Goal: Task Accomplishment & Management: Use online tool/utility

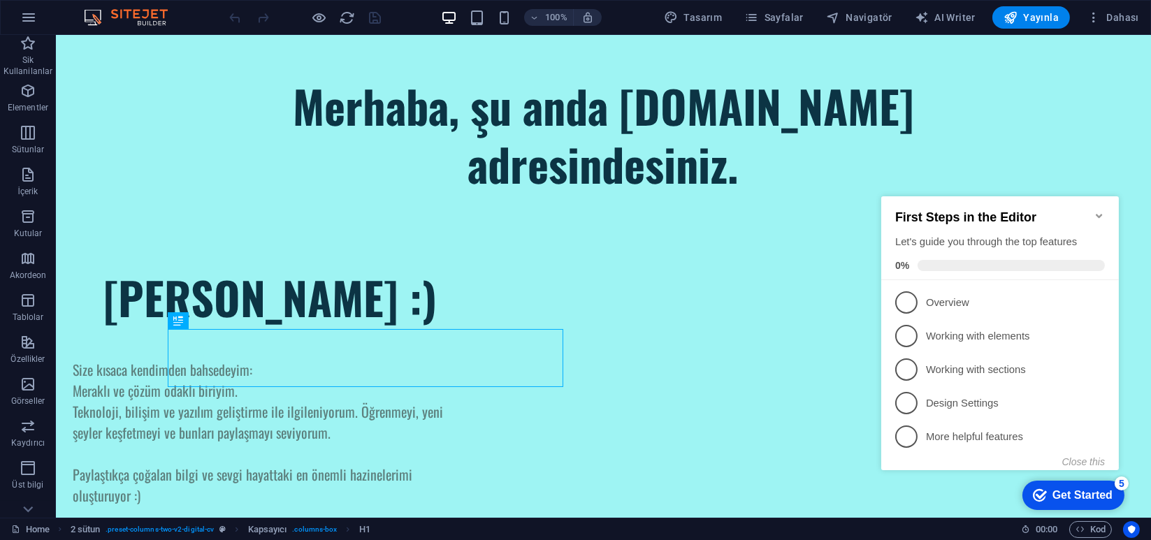
click at [1100, 210] on icon "Minimize checklist" at bounding box center [1098, 215] width 11 height 11
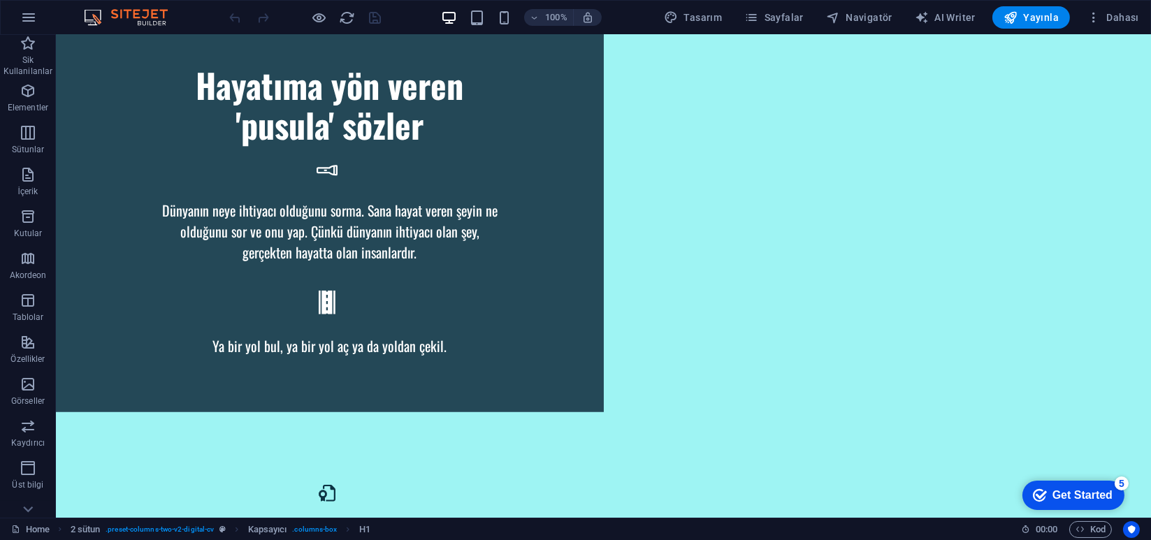
scroll to position [2421, 0]
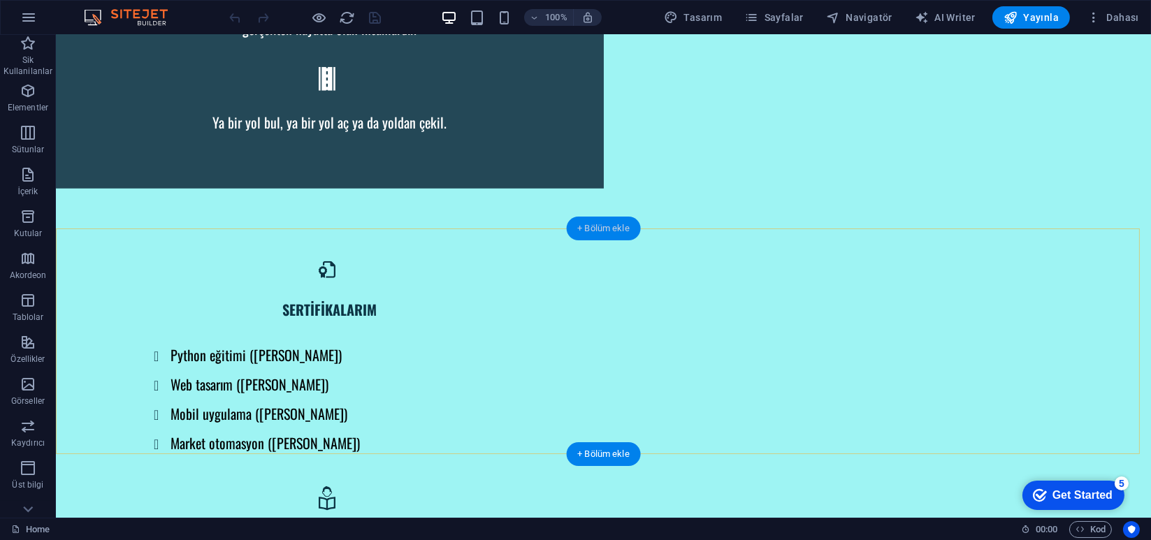
click at [619, 236] on div "+ Bölüm ekle" at bounding box center [603, 229] width 75 height 24
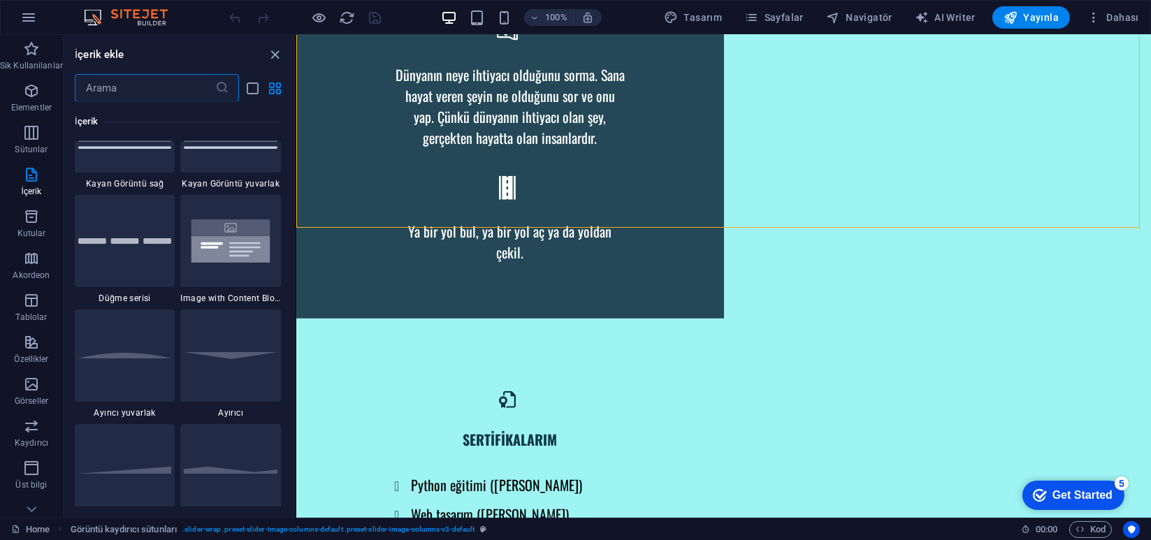
scroll to position [3364, 0]
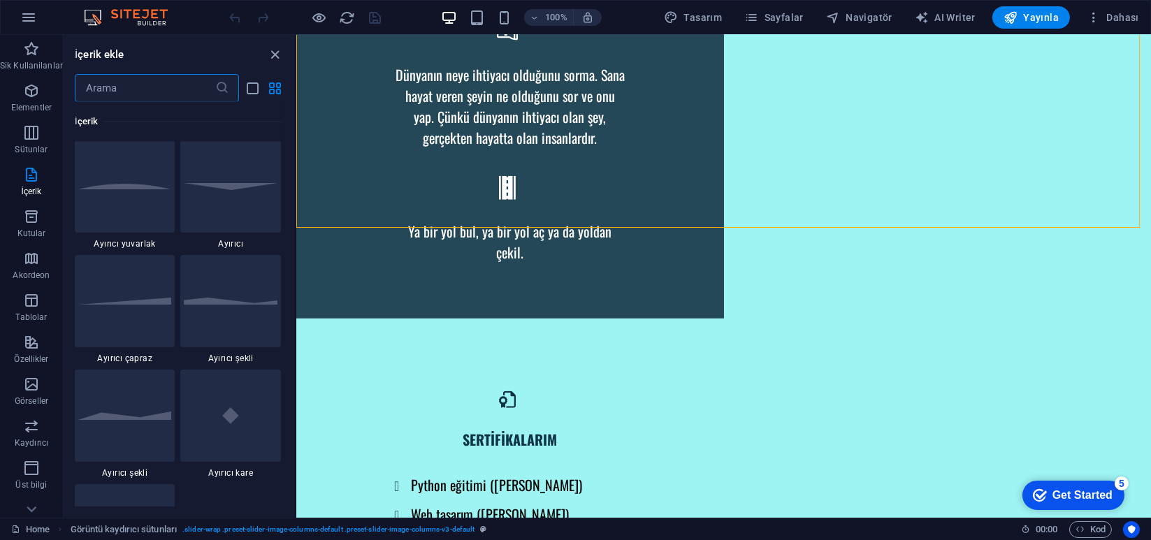
drag, startPoint x: 294, startPoint y: 178, endPoint x: 0, endPoint y: 169, distance: 293.7
click at [34, 224] on icon "button" at bounding box center [31, 216] width 17 height 17
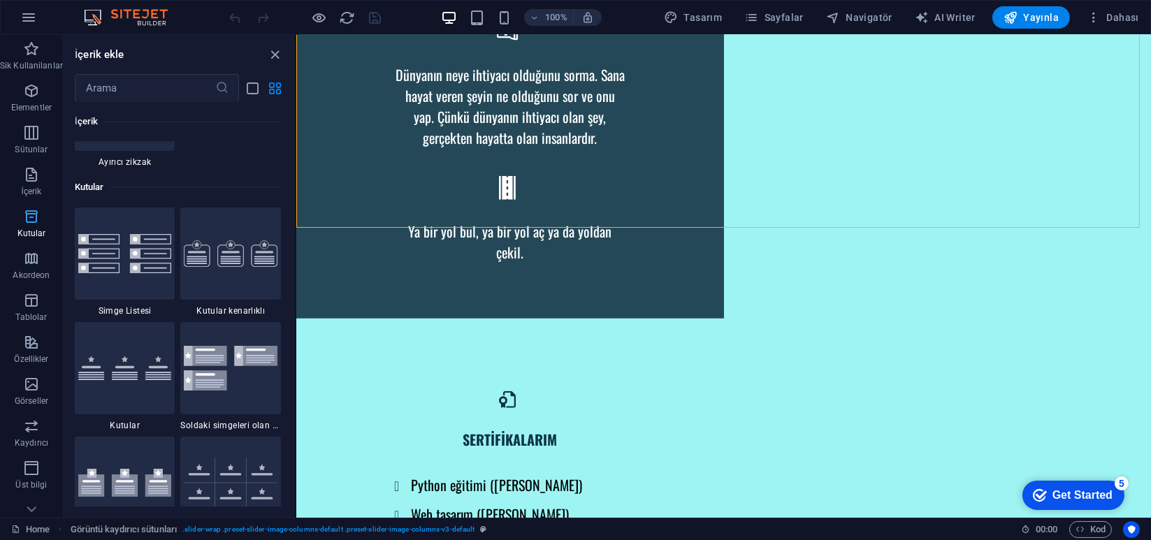
scroll to position [3856, 0]
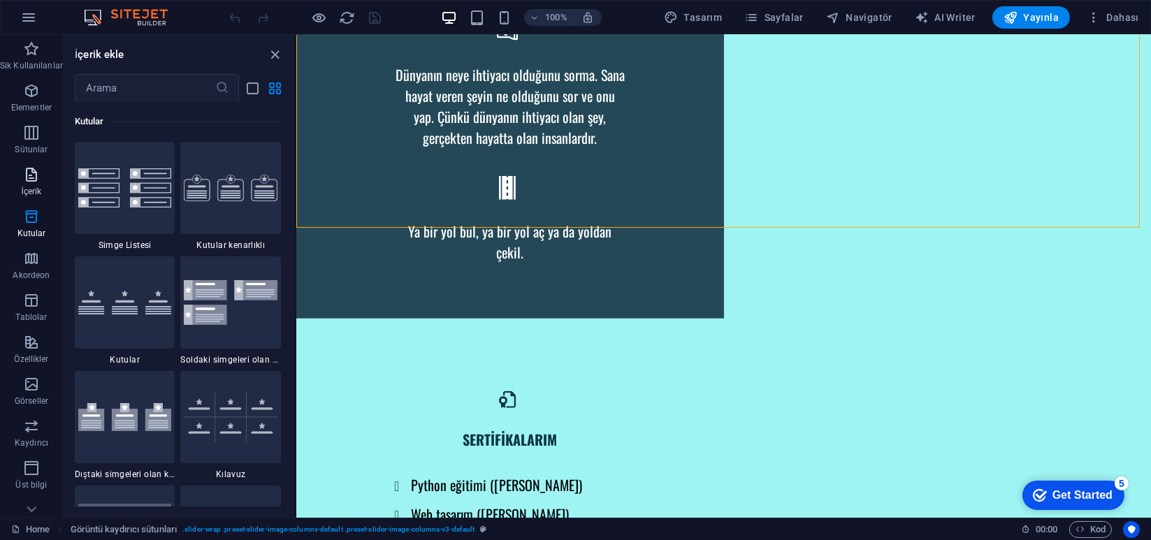
click at [37, 180] on icon "button" at bounding box center [31, 174] width 17 height 17
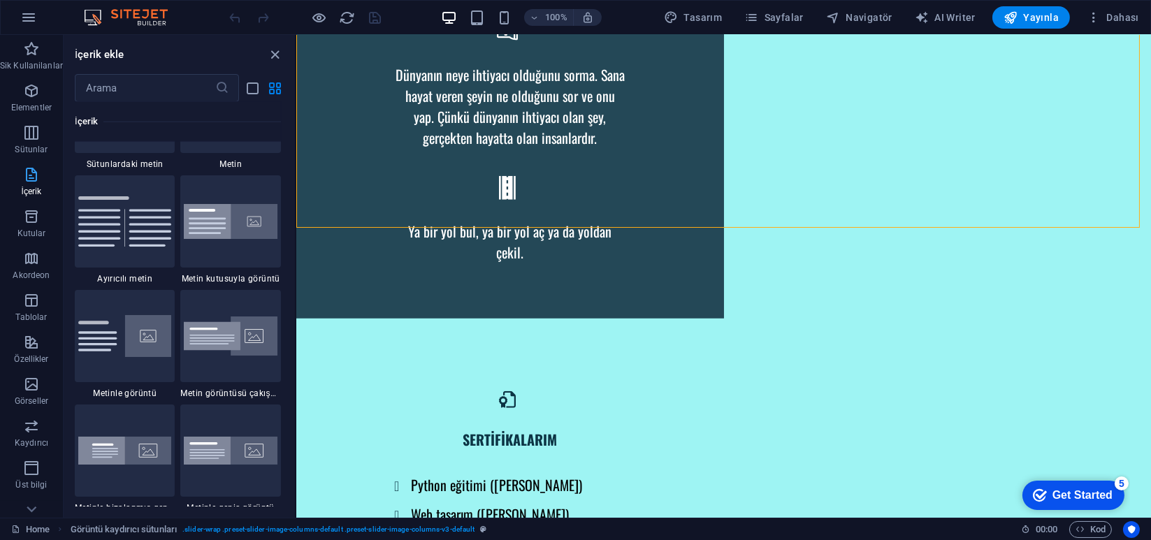
scroll to position [2446, 0]
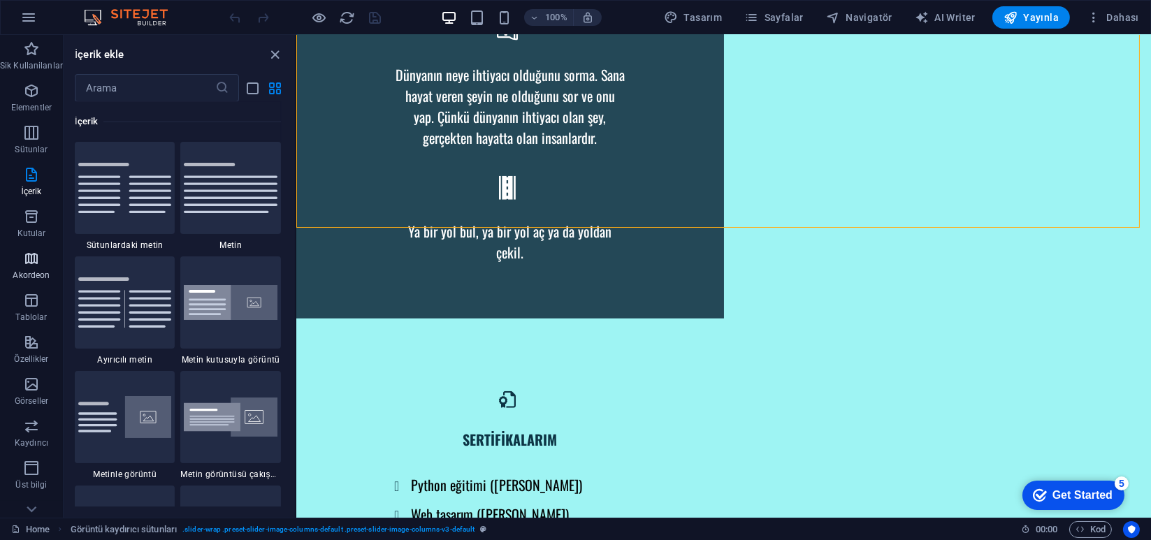
click at [30, 251] on icon "button" at bounding box center [31, 258] width 17 height 17
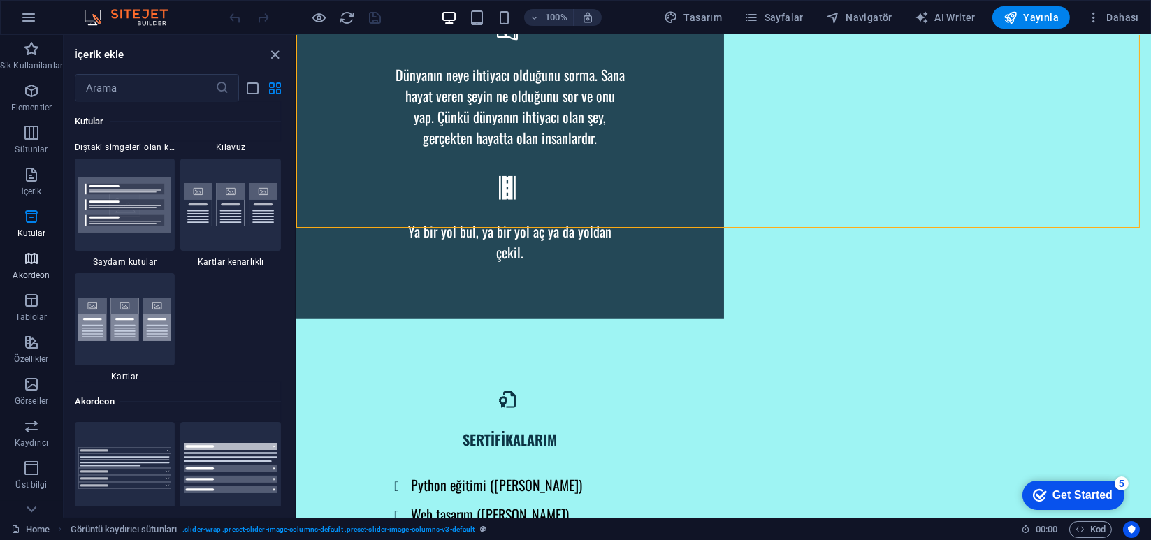
scroll to position [4463, 0]
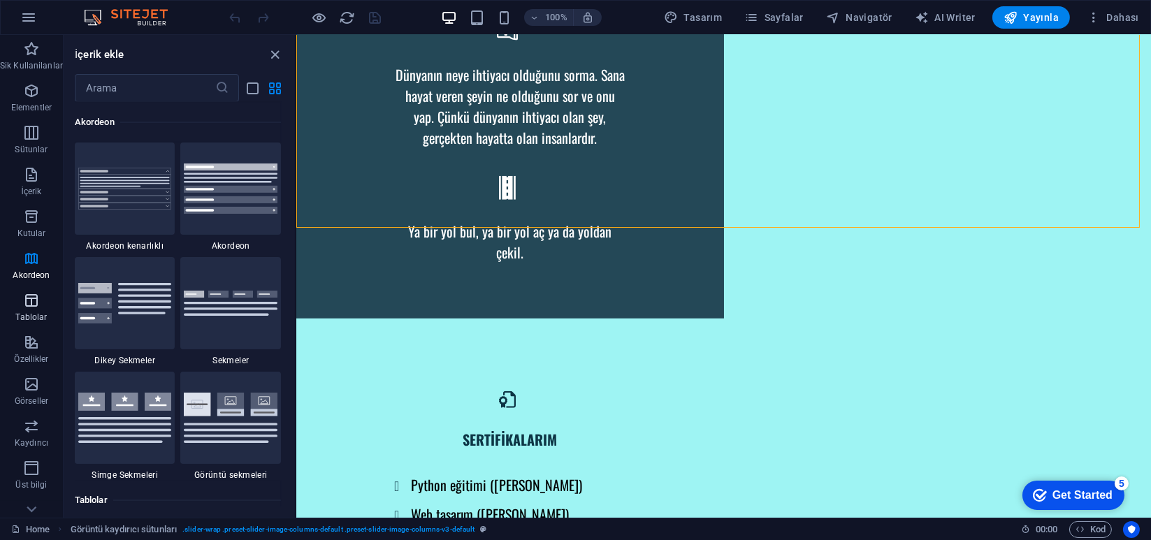
click at [25, 292] on icon "button" at bounding box center [31, 300] width 17 height 17
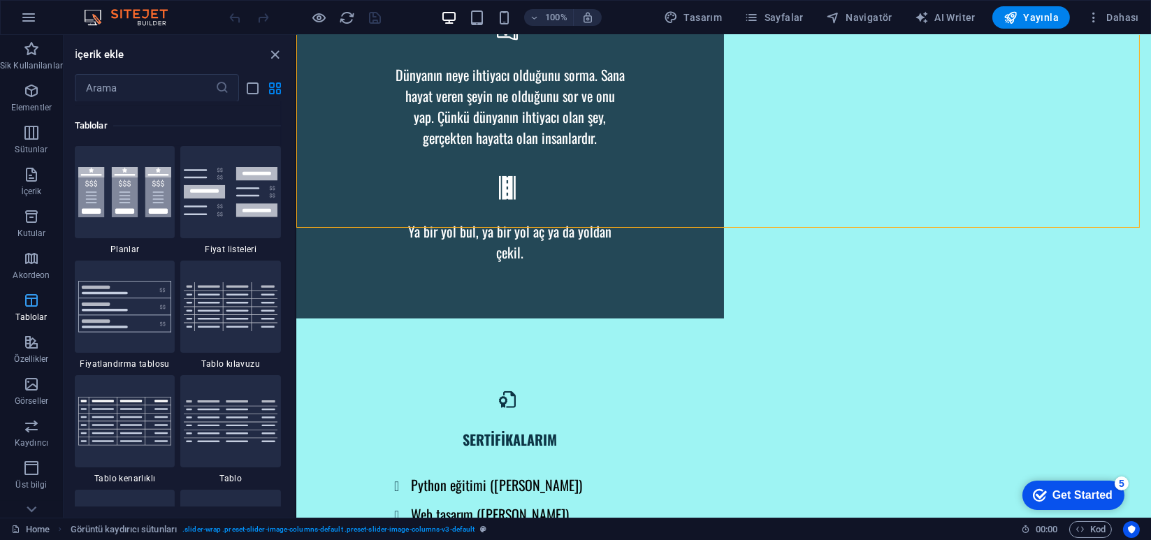
scroll to position [4841, 0]
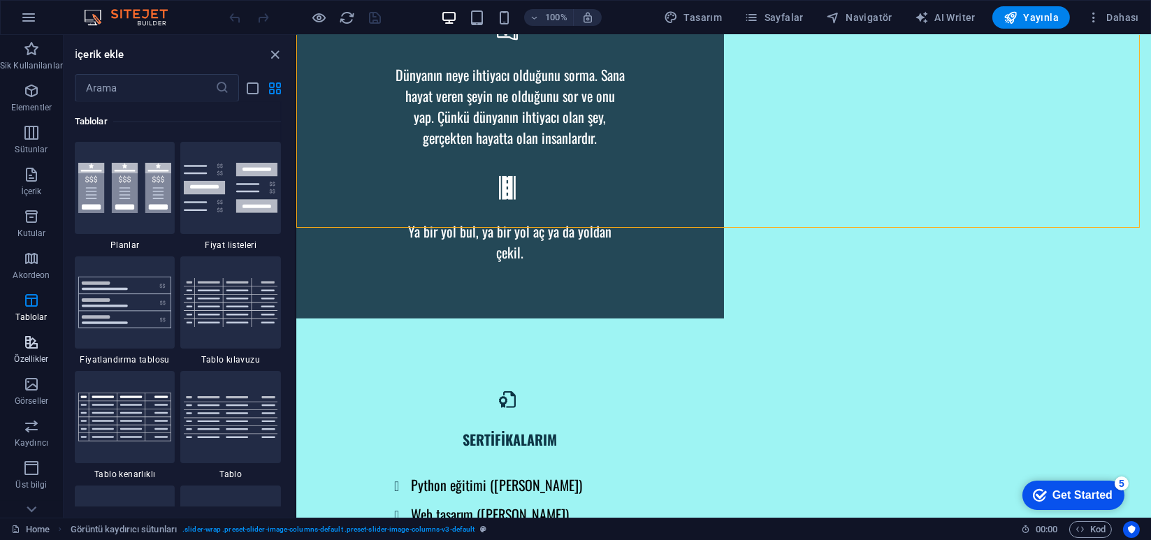
click at [23, 343] on icon "button" at bounding box center [31, 342] width 17 height 17
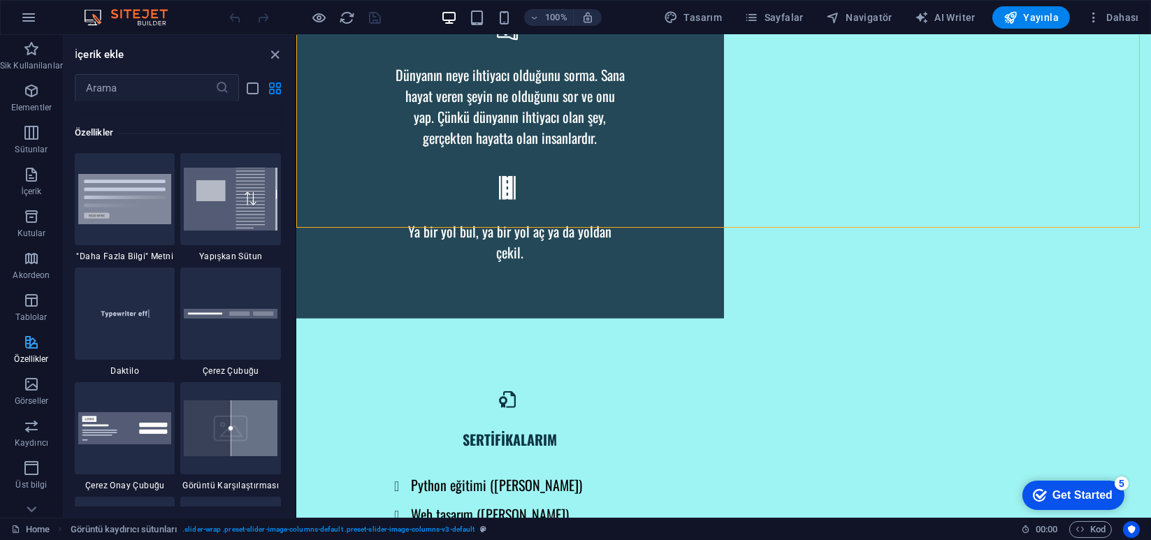
scroll to position [5449, 0]
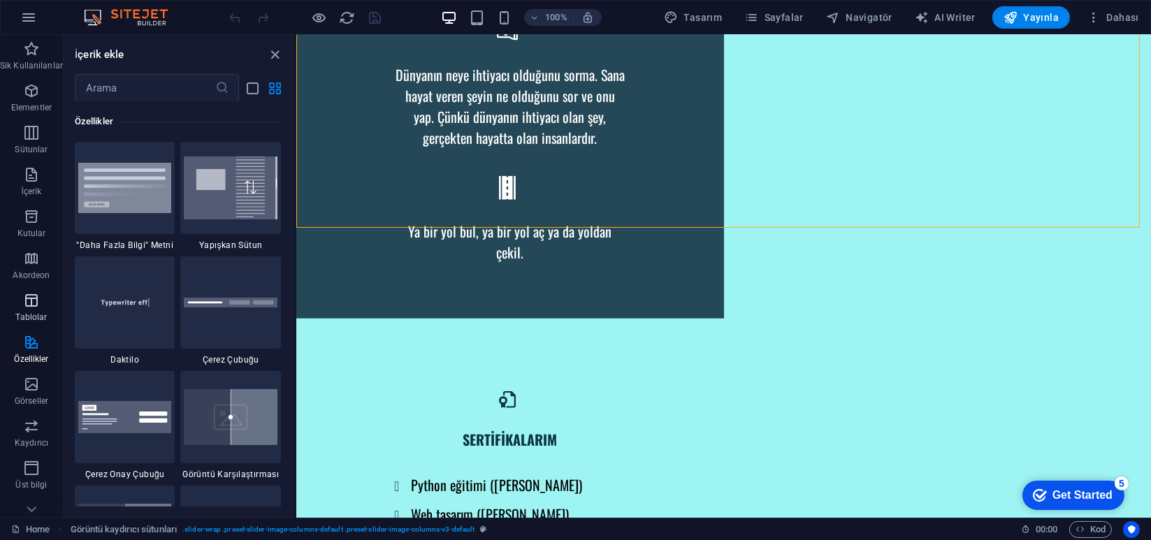
click at [21, 308] on span "Tablolar" at bounding box center [31, 309] width 63 height 34
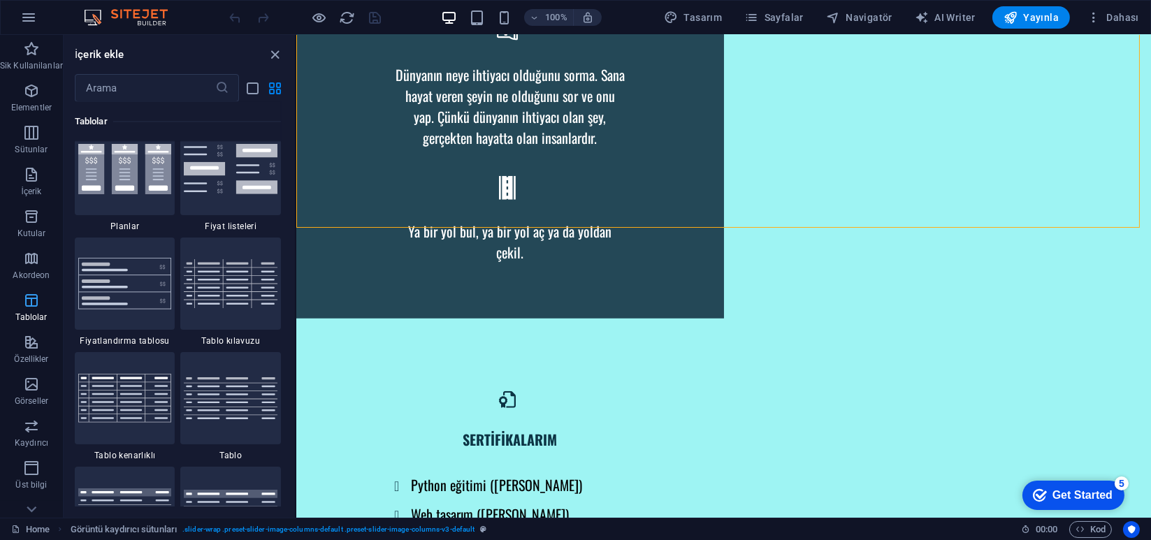
scroll to position [4841, 0]
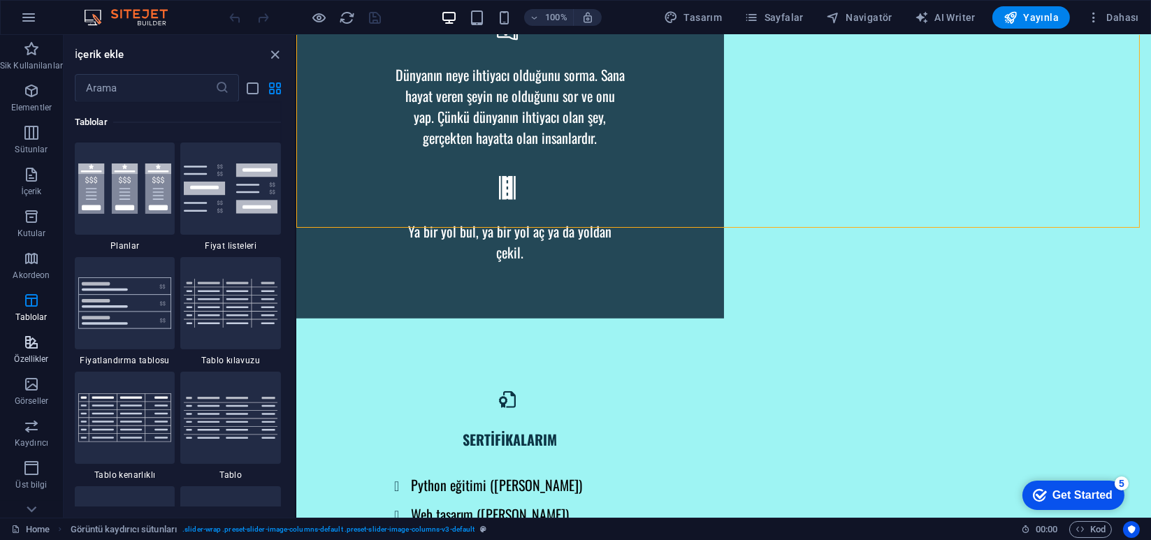
click at [21, 345] on span "Özellikler" at bounding box center [31, 351] width 63 height 34
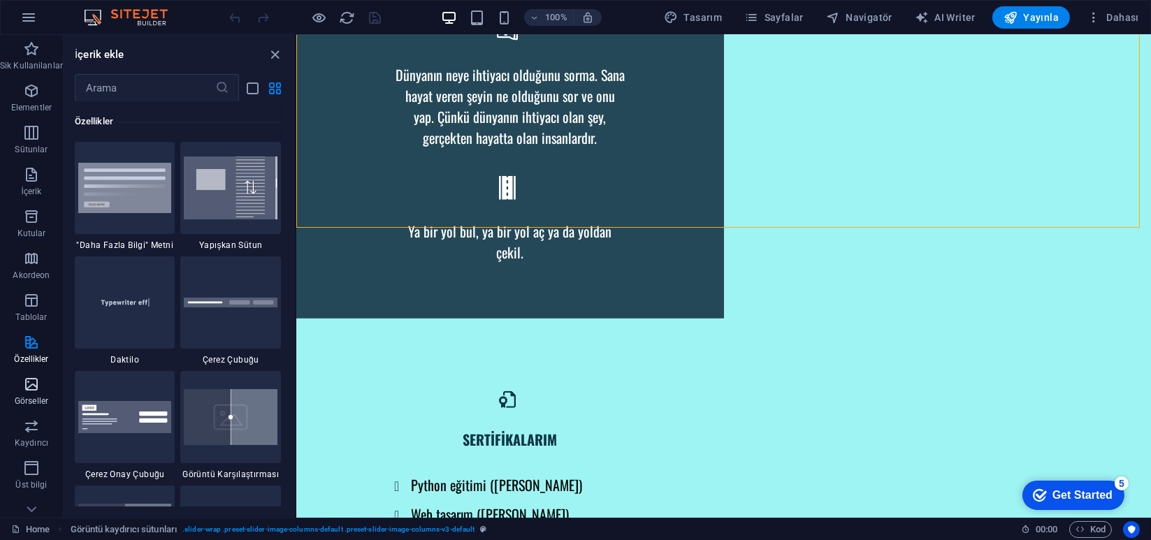
click at [27, 379] on icon "button" at bounding box center [31, 384] width 17 height 17
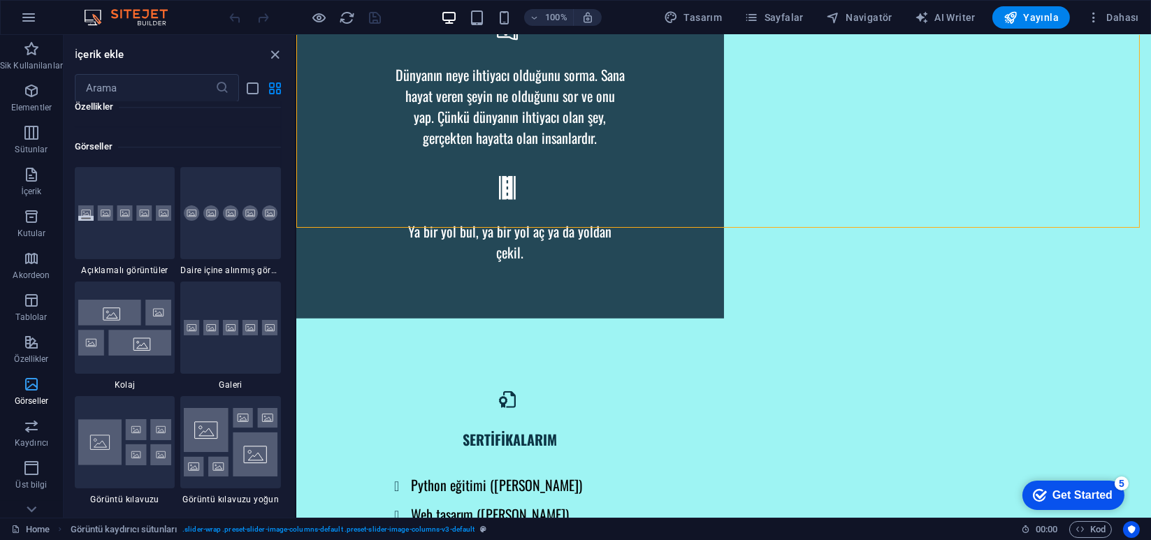
scroll to position [7087, 0]
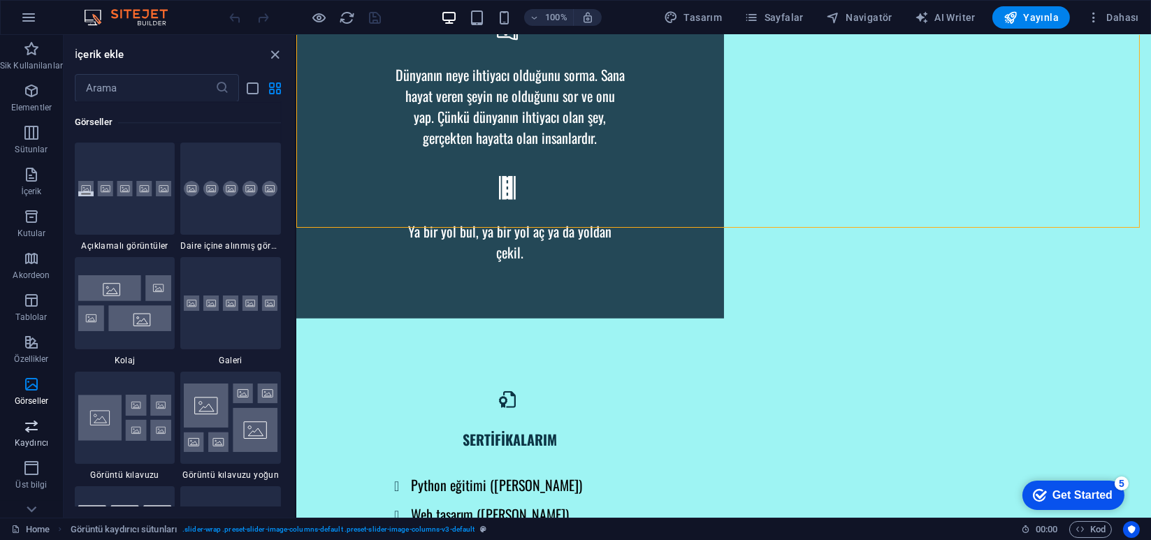
click at [27, 430] on icon "button" at bounding box center [31, 426] width 17 height 17
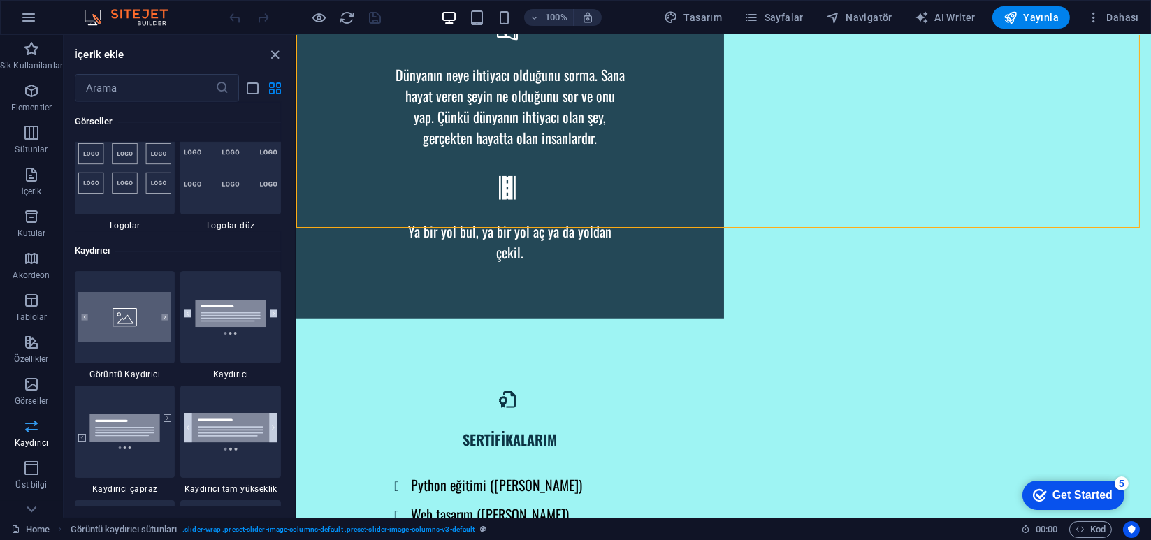
scroll to position [7924, 0]
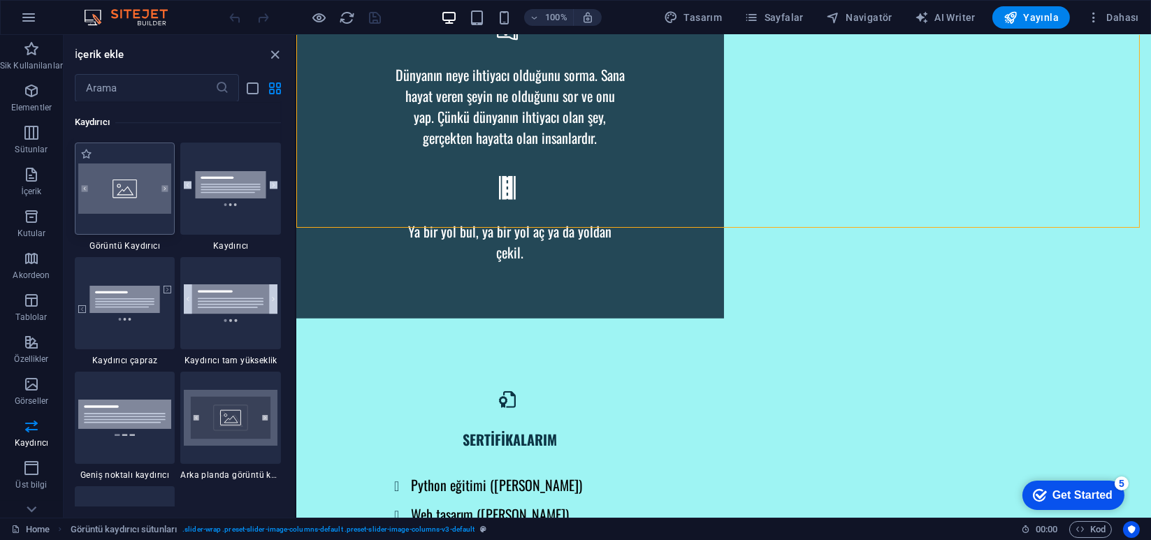
click at [120, 201] on img at bounding box center [125, 189] width 94 height 50
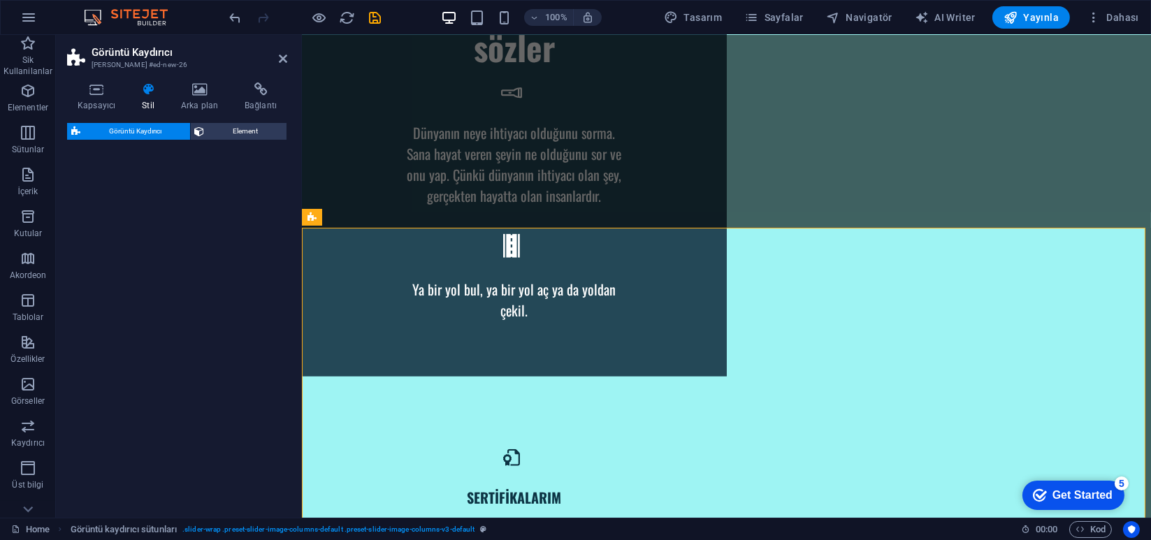
select select "rem"
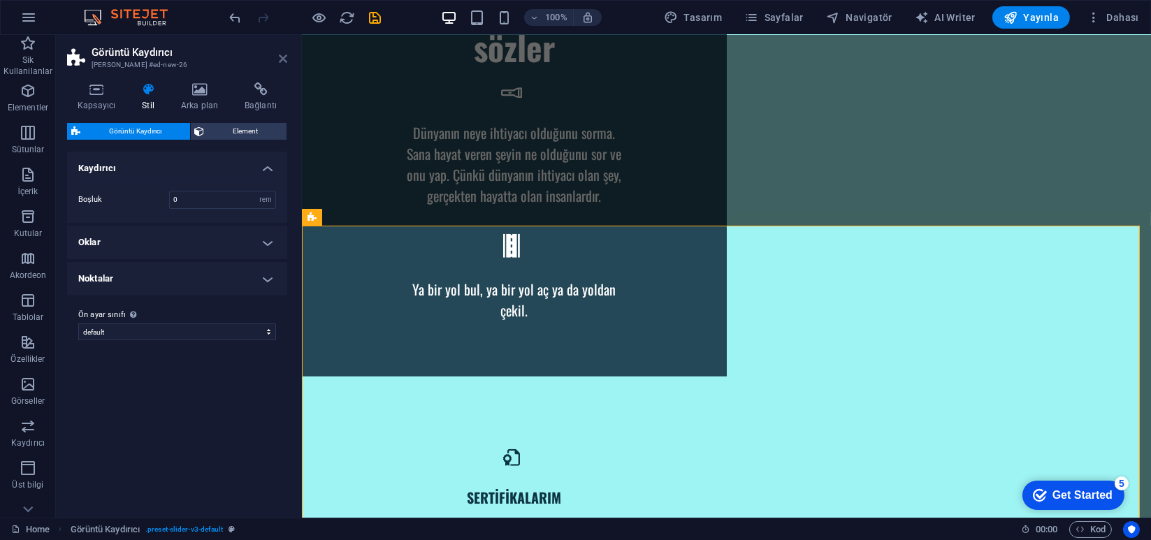
click at [279, 63] on icon at bounding box center [283, 58] width 8 height 11
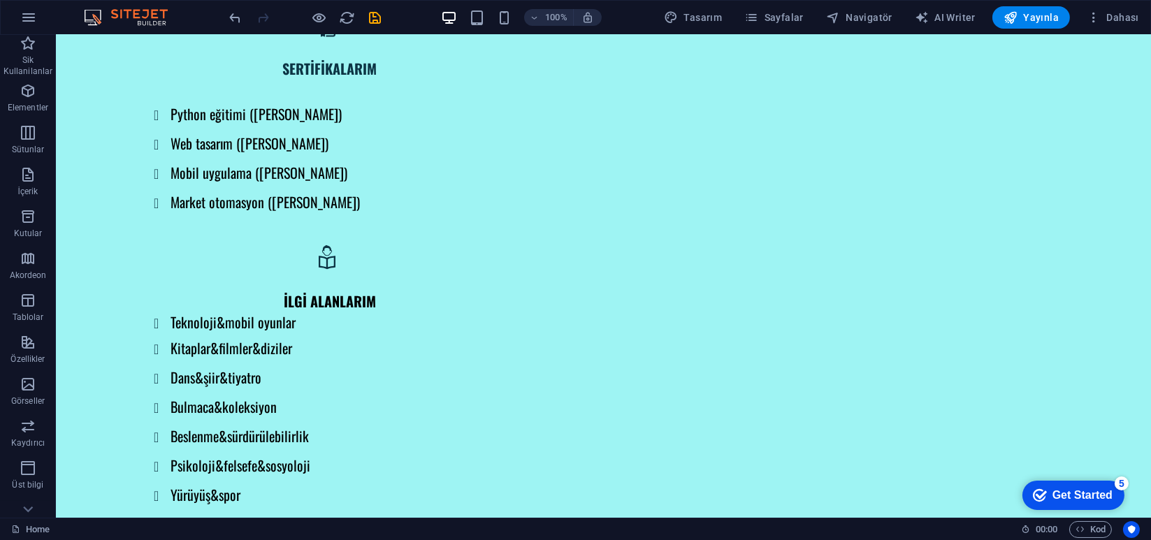
scroll to position [2681, 0]
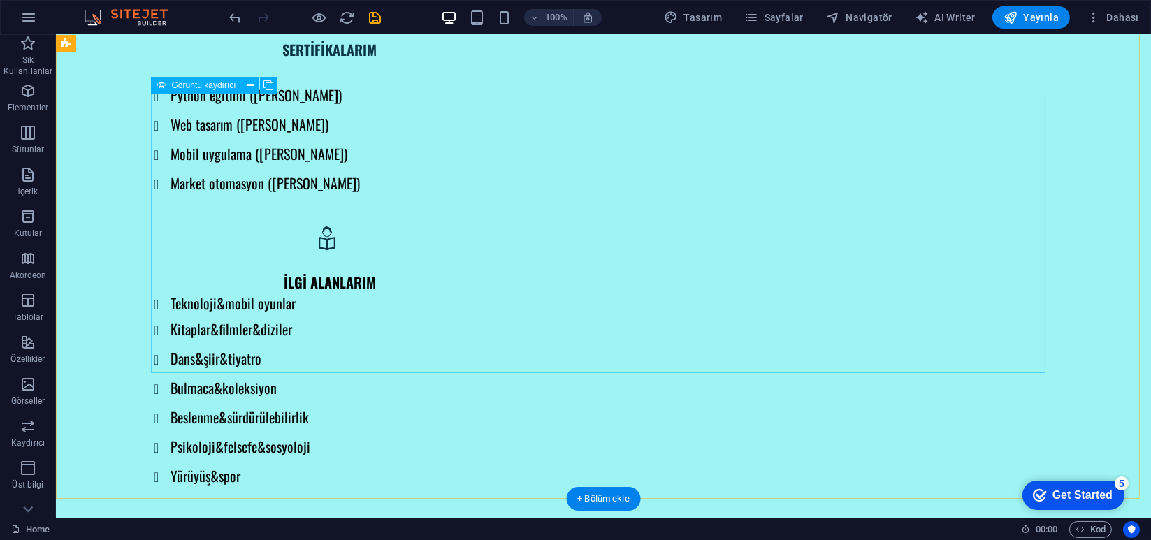
select select "px"
select select "ms"
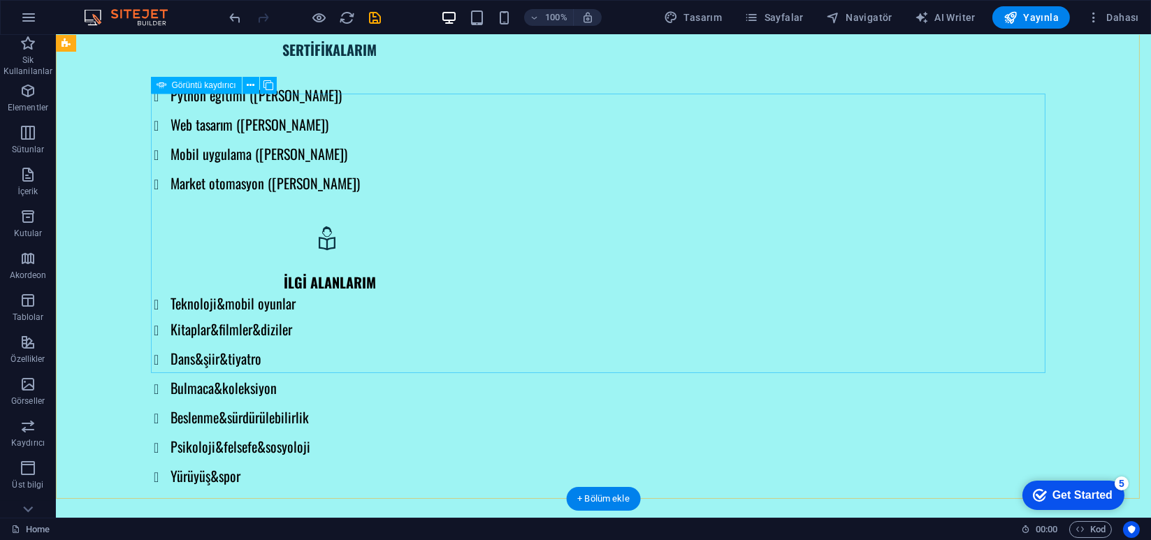
select select "s"
select select "progressive"
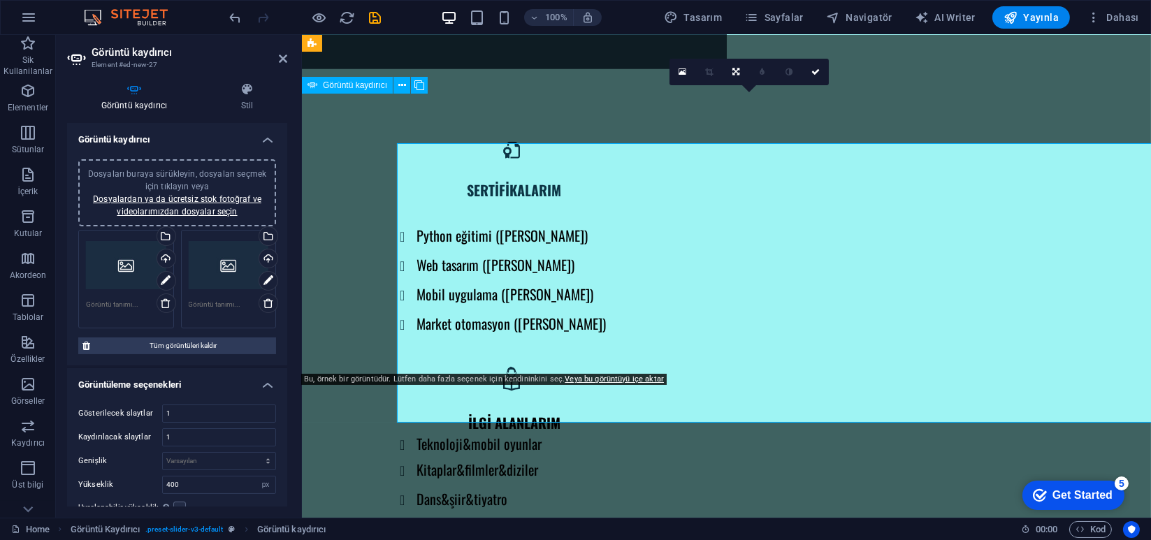
scroll to position [2631, 0]
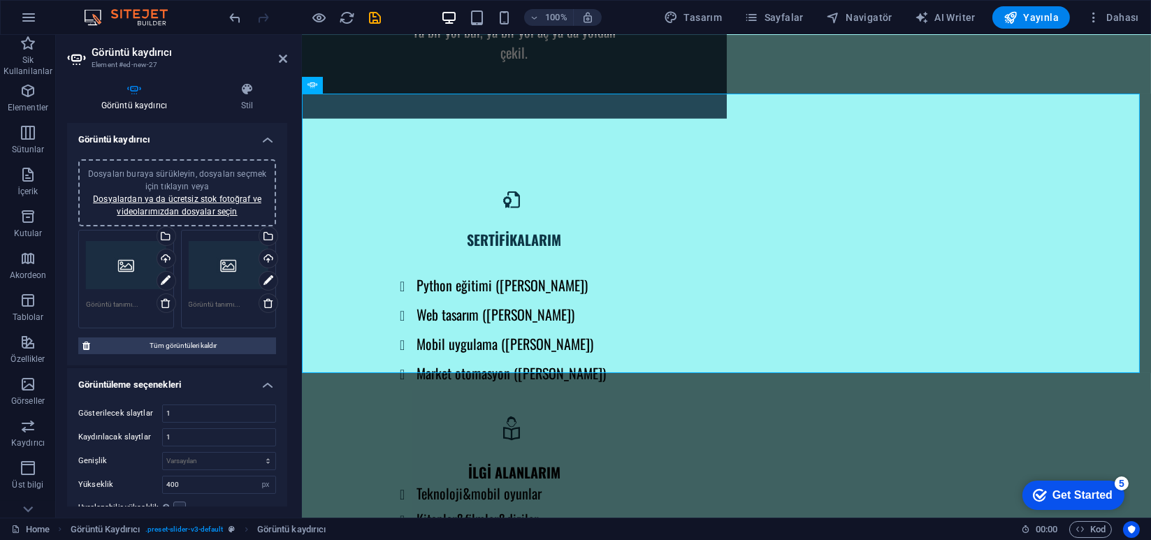
click at [122, 262] on div "Dosyaları buraya sürükleyin, dosyaları seçmek için tıklayın veya Dosyalardan ya…" at bounding box center [126, 266] width 80 height 56
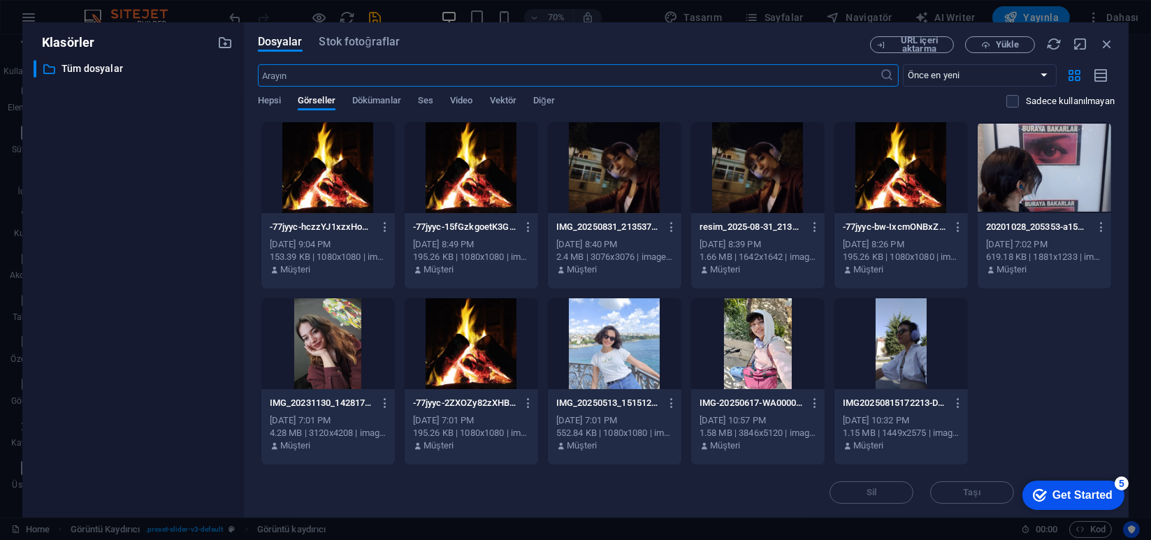
scroll to position [2673, 0]
click at [1108, 48] on icon "button" at bounding box center [1107, 43] width 15 height 15
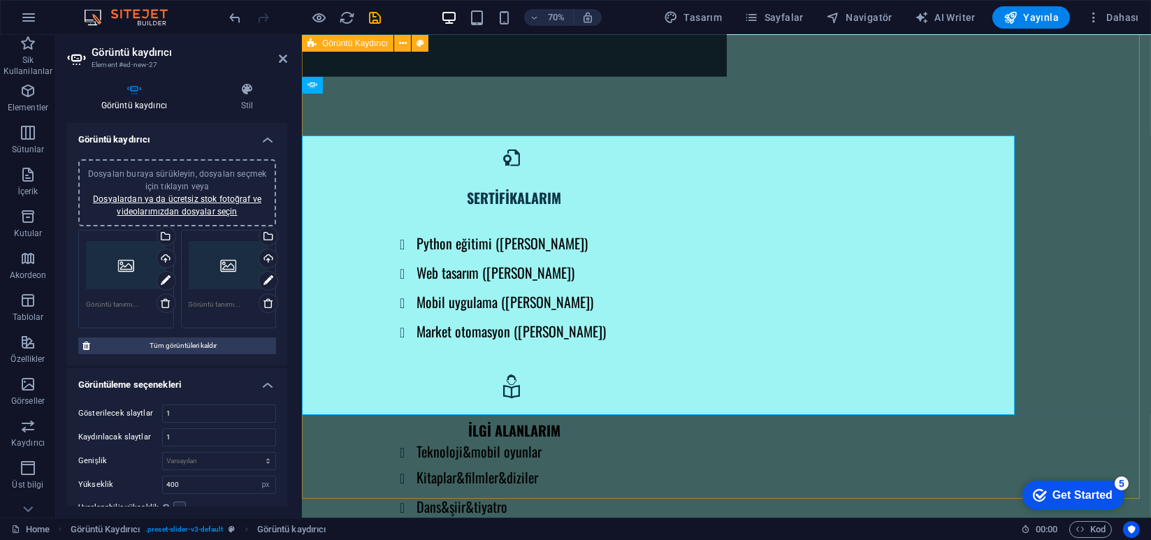
scroll to position [2631, 0]
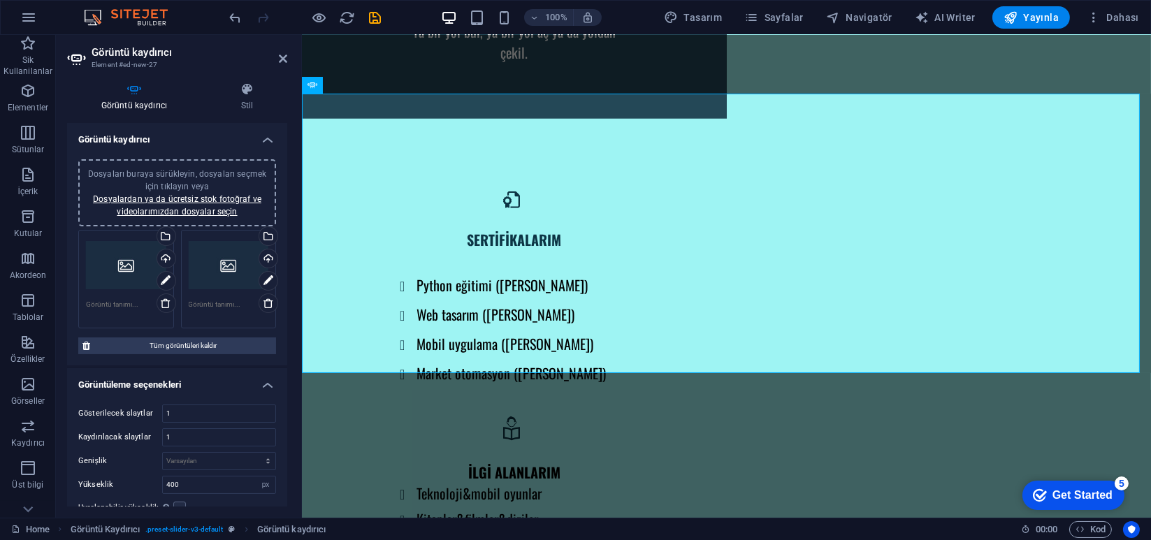
click at [122, 262] on div "Dosyaları buraya sürükleyin, dosyaları seçmek için tıklayın veya Dosyalardan ya…" at bounding box center [126, 266] width 80 height 56
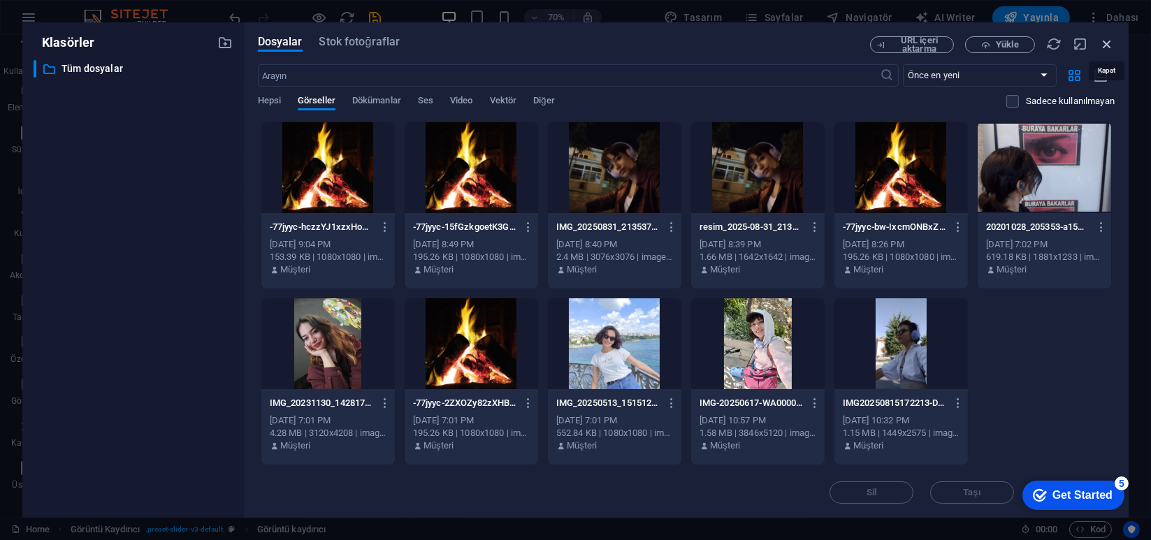
drag, startPoint x: 1115, startPoint y: 34, endPoint x: 1109, endPoint y: 46, distance: 13.1
click at [1109, 46] on div "Dosyalar Stok fotoğraflar URL içeri aktarma Yükle ​ Önce en yeni Önce en eski A…" at bounding box center [686, 270] width 885 height 496
drag, startPoint x: 1109, startPoint y: 46, endPoint x: 1080, endPoint y: -86, distance: 135.3
click at [1080, 0] on html "[DOMAIN_NAME] Home Sik Kullanilanlar Elementler Sütunlar İçerik Kutular Akordeo…" at bounding box center [575, 270] width 1151 height 540
click at [1109, 43] on icon "button" at bounding box center [1107, 43] width 15 height 15
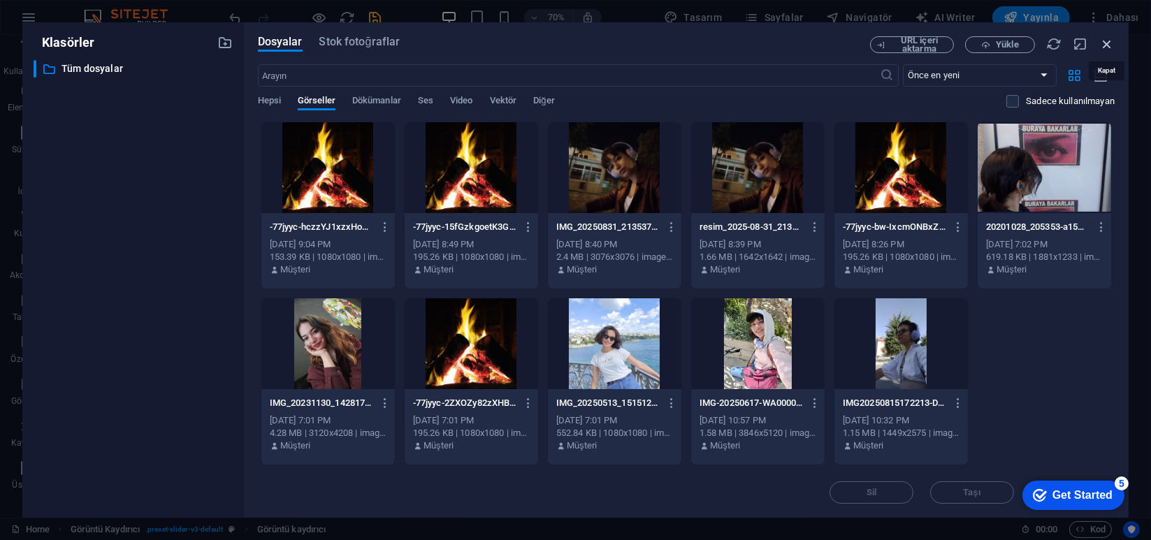
scroll to position [2631, 0]
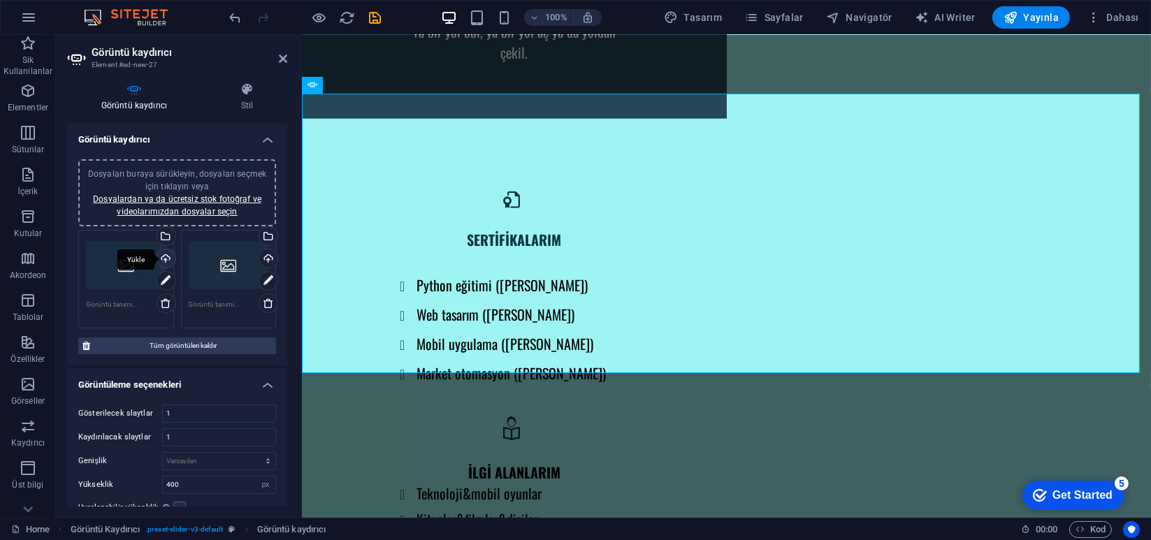
click at [172, 256] on div "Yükle" at bounding box center [164, 260] width 21 height 21
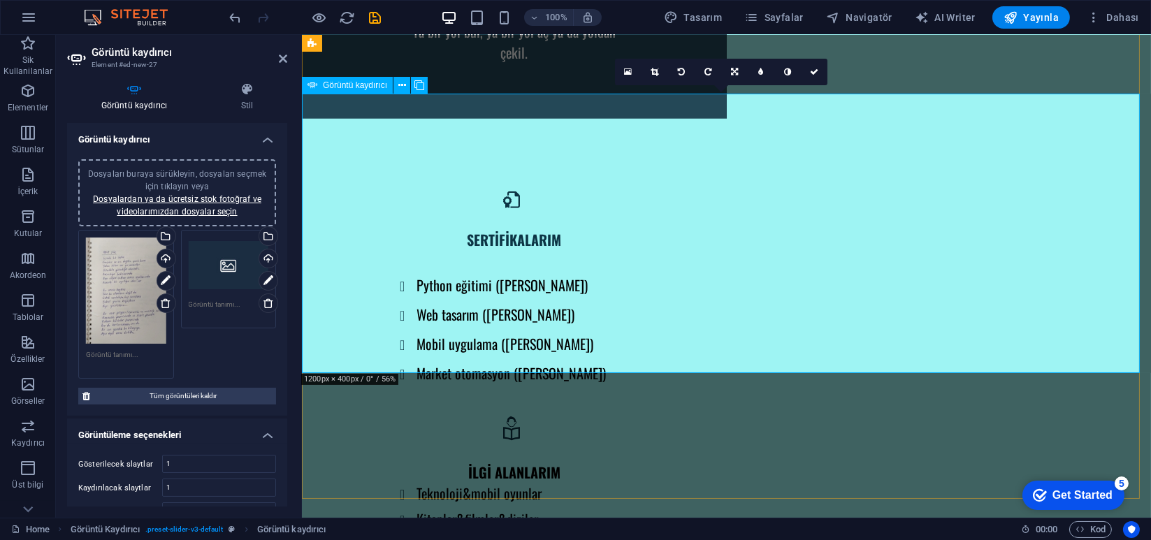
click at [654, 62] on link at bounding box center [655, 72] width 27 height 27
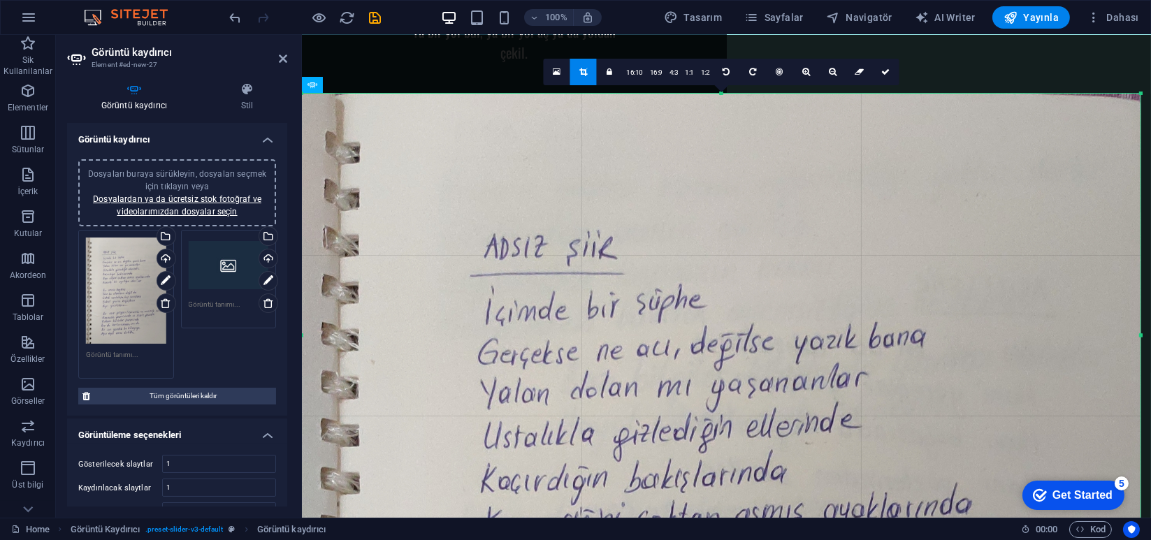
drag, startPoint x: 724, startPoint y: 373, endPoint x: 756, endPoint y: 577, distance: 206.5
click at [756, 540] on html "[DOMAIN_NAME] Home Sik Kullanilanlar Elementler Sütunlar İçerik Kutular Akordeo…" at bounding box center [575, 270] width 1151 height 540
click at [658, 70] on link "16:9" at bounding box center [657, 72] width 20 height 27
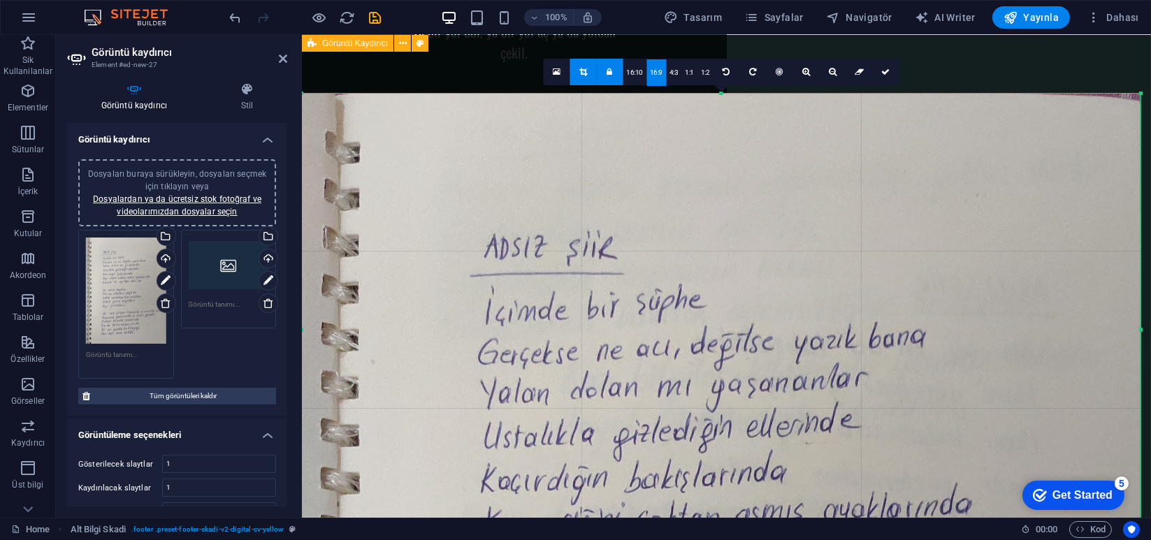
scroll to position [3144, 0]
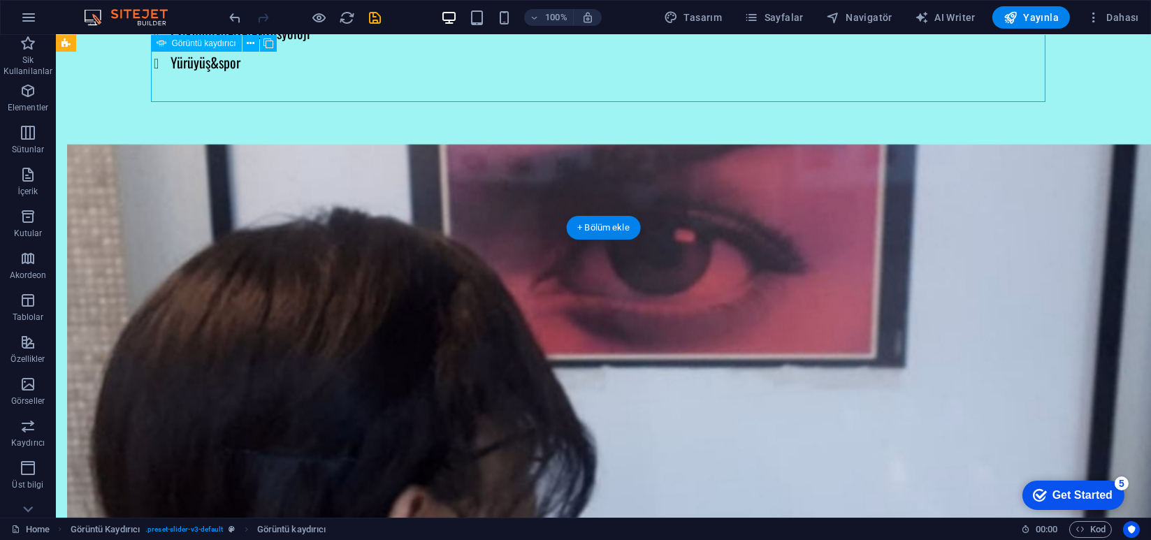
select select "px"
select select "ms"
select select "s"
select select "progressive"
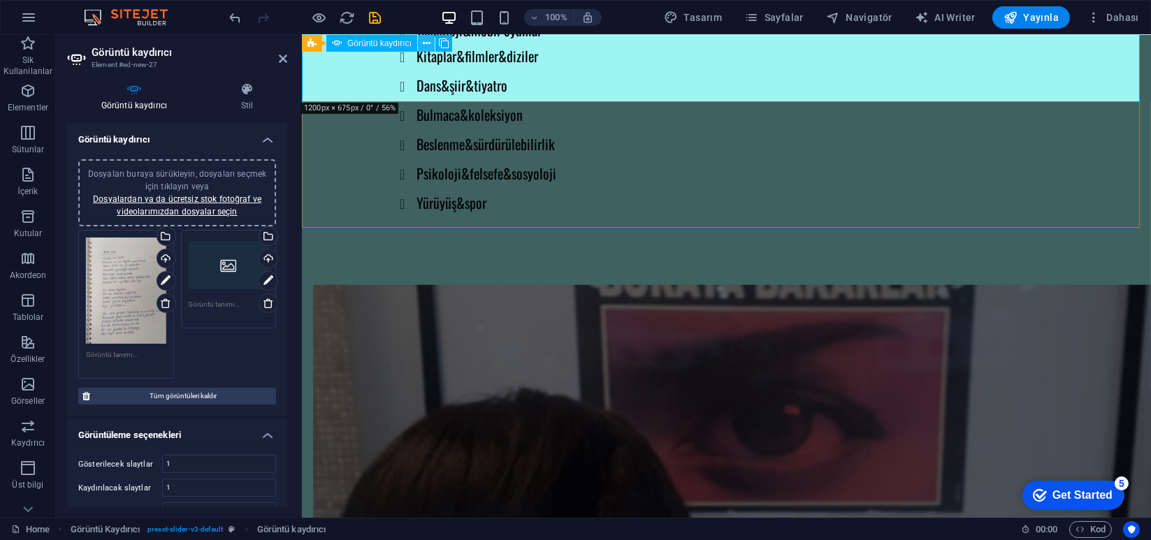
click at [431, 41] on button at bounding box center [426, 43] width 17 height 17
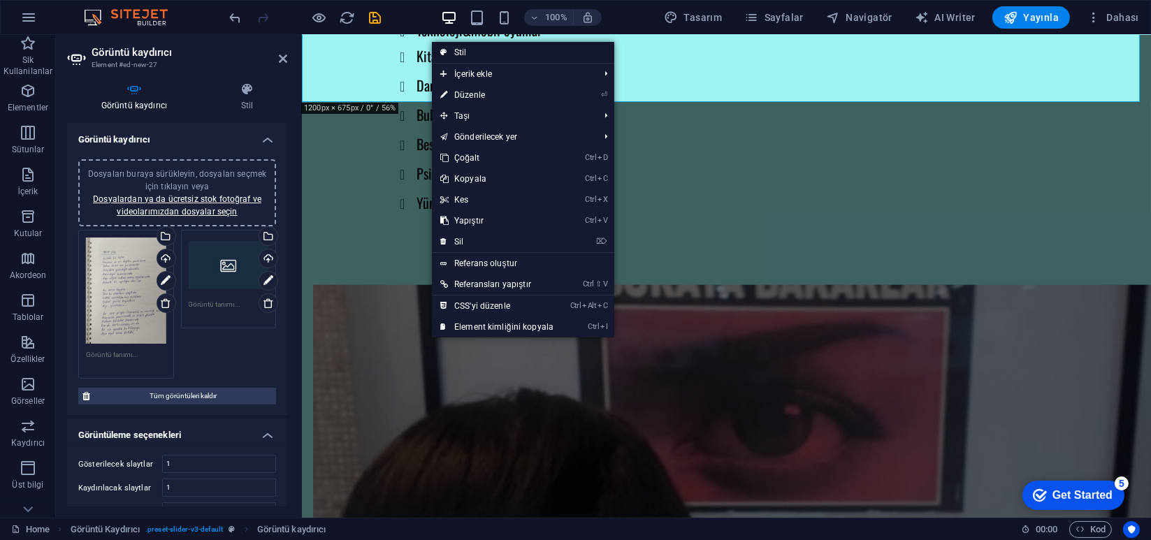
click at [461, 46] on link "Stil" at bounding box center [523, 52] width 182 height 21
select select "rem"
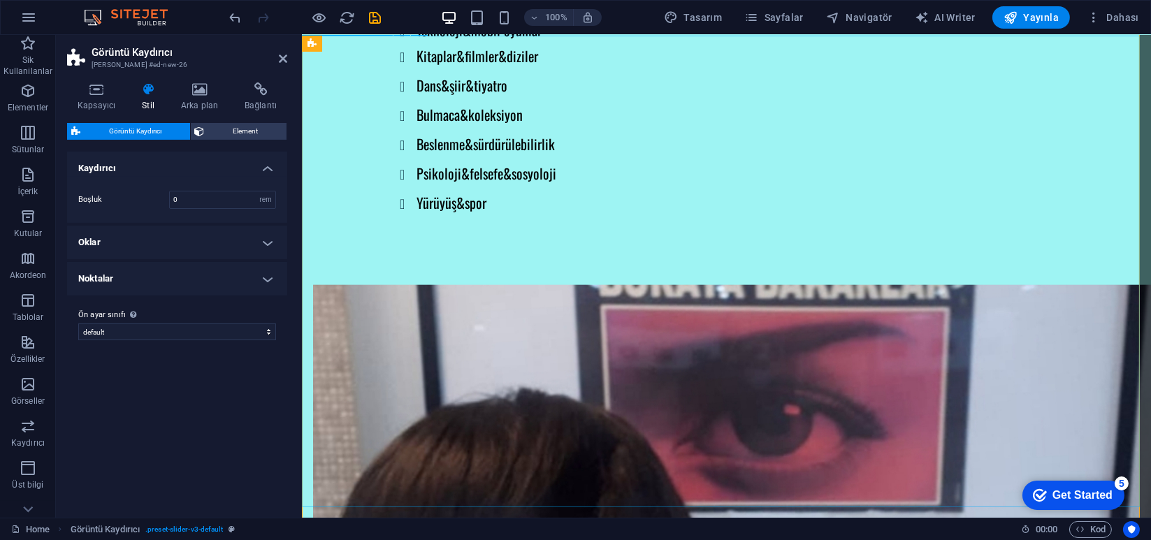
scroll to position [2690, 0]
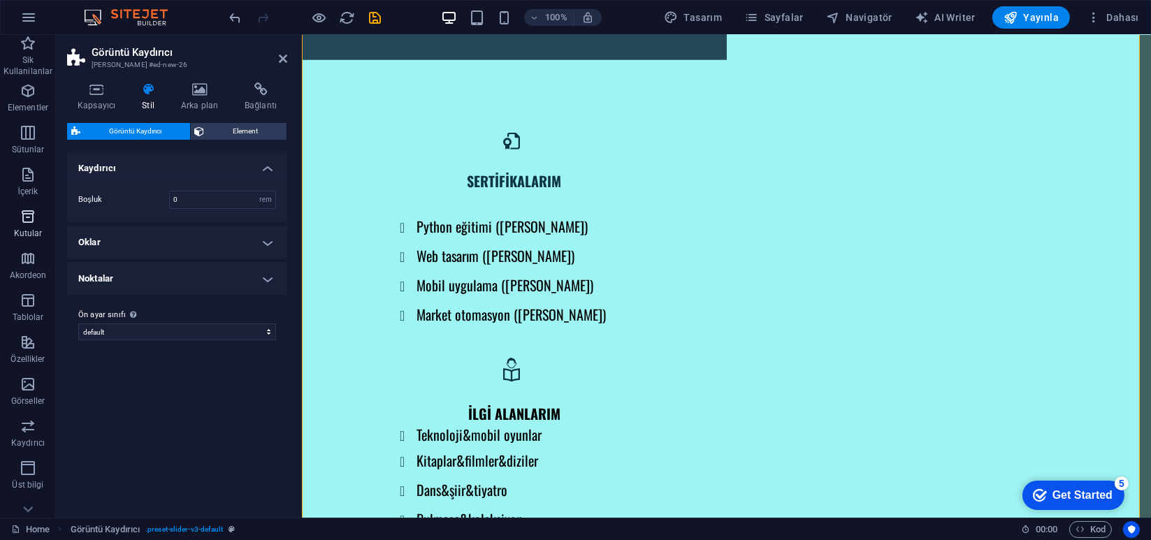
click at [26, 217] on icon "button" at bounding box center [28, 216] width 17 height 17
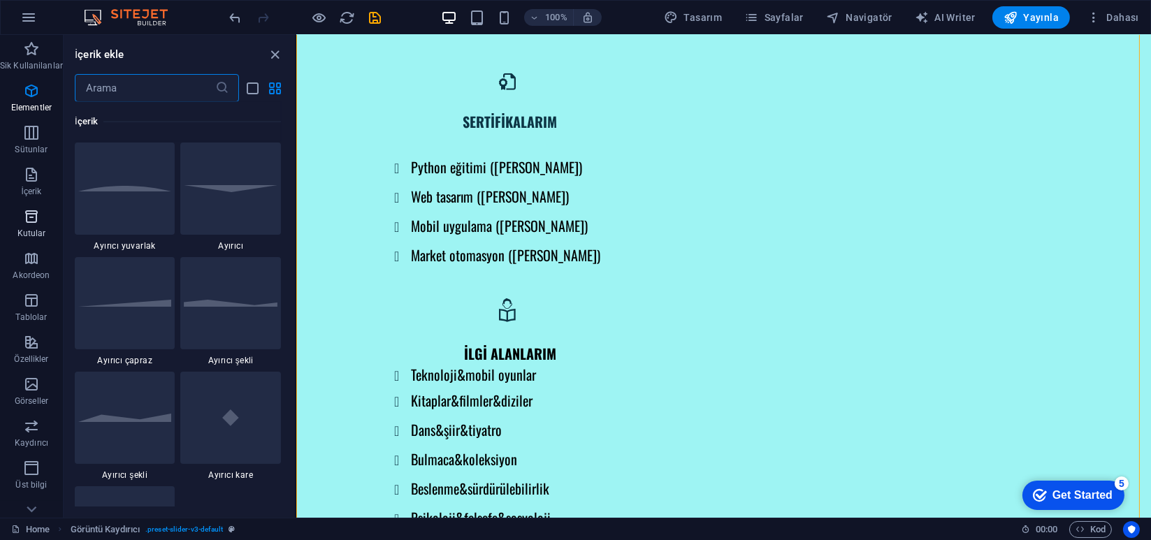
scroll to position [3856, 0]
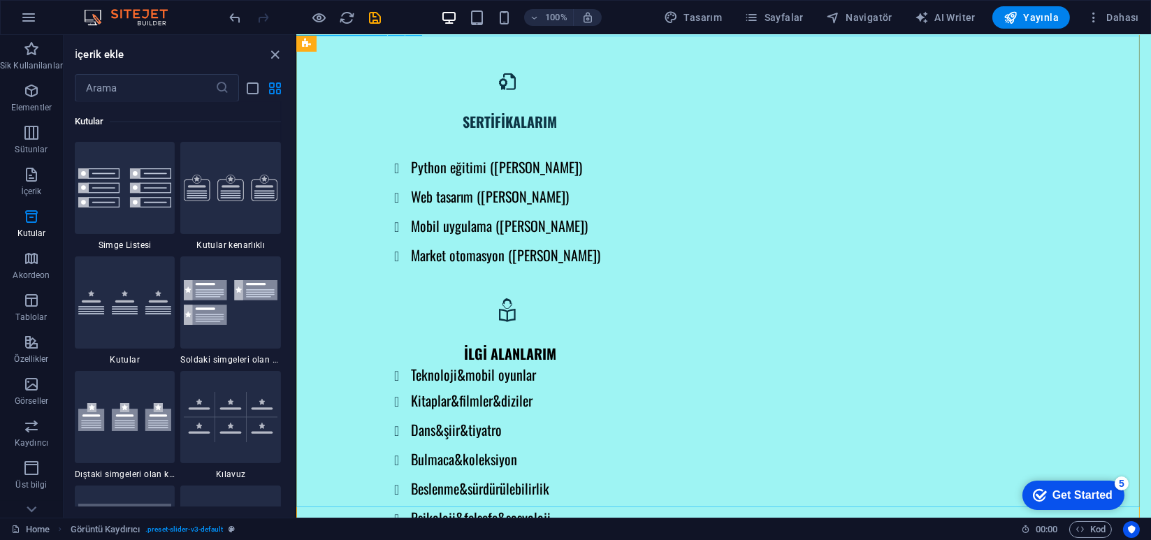
select select "px"
select select "ms"
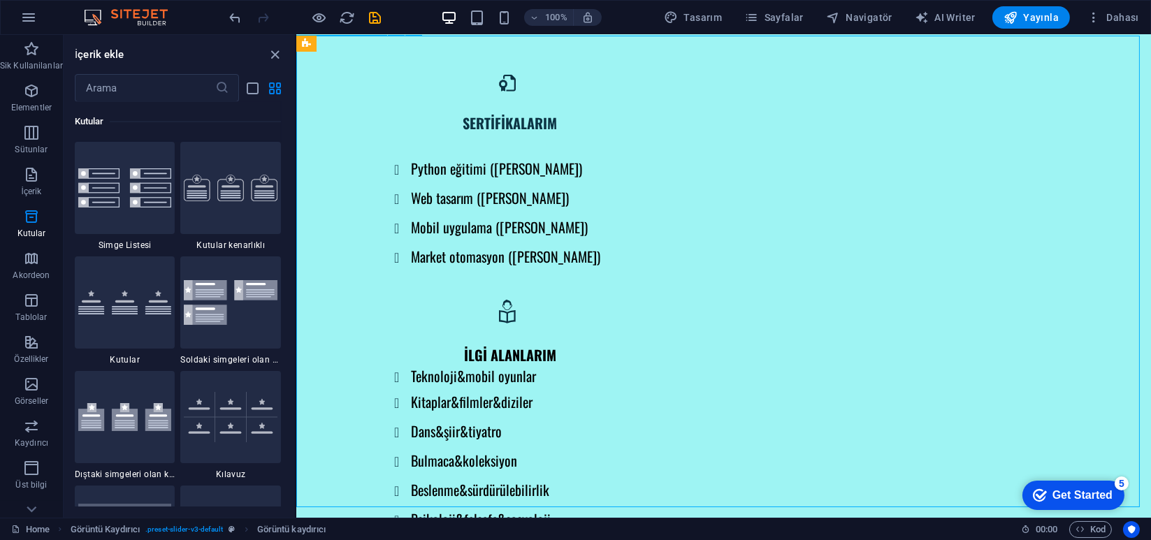
select select "s"
select select "progressive"
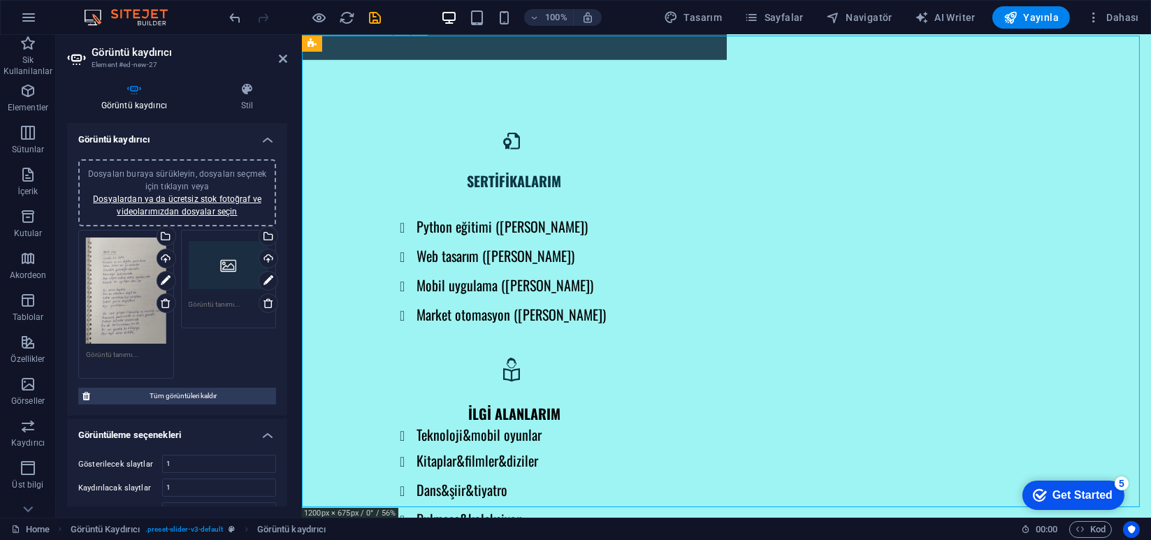
drag, startPoint x: 552, startPoint y: 391, endPoint x: 523, endPoint y: 212, distance: 181.3
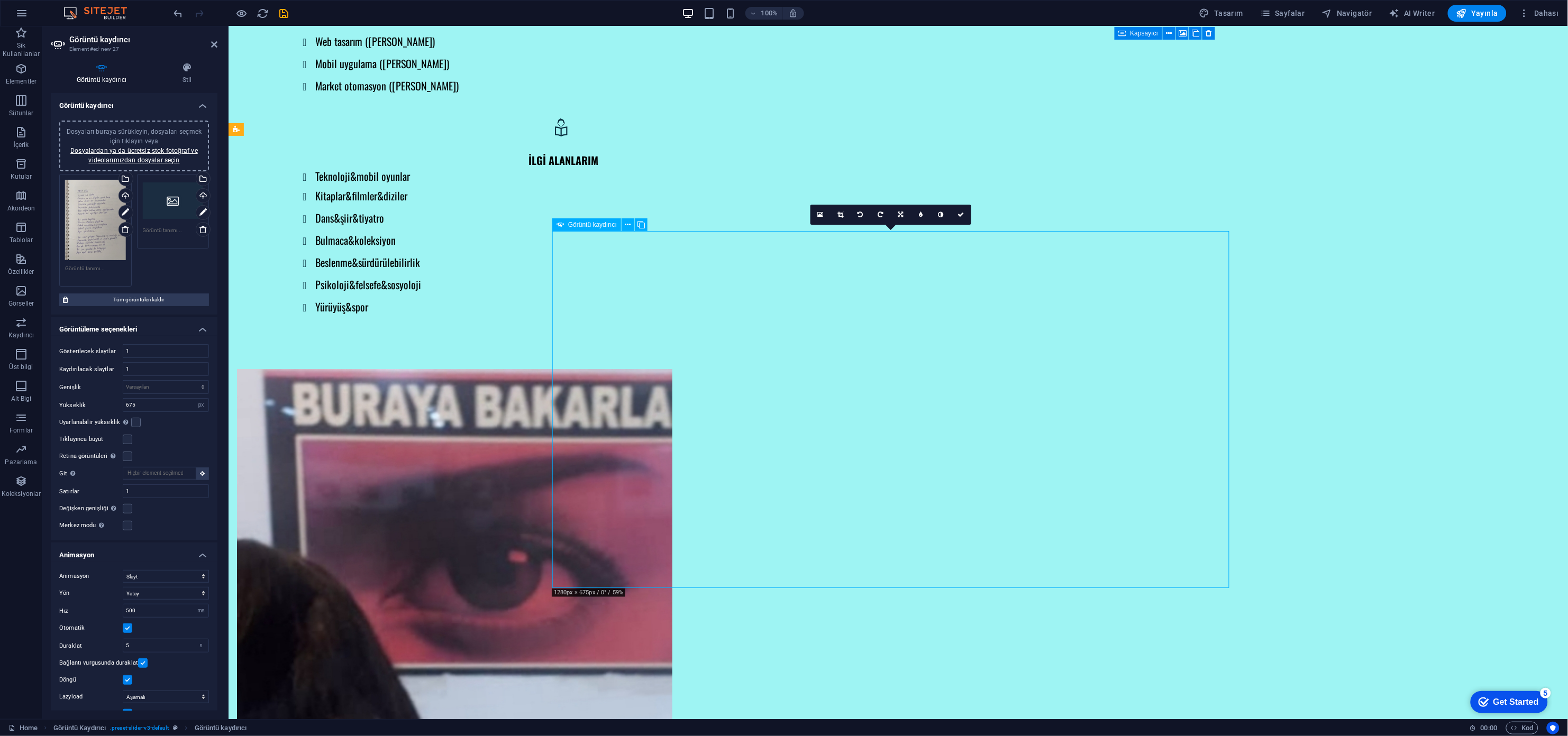
drag, startPoint x: 942, startPoint y: 451, endPoint x: 917, endPoint y: 331, distance: 122.6
click at [871, 206] on link at bounding box center [901, 215] width 20 height 20
click at [871, 237] on icon at bounding box center [901, 234] width 6 height 6
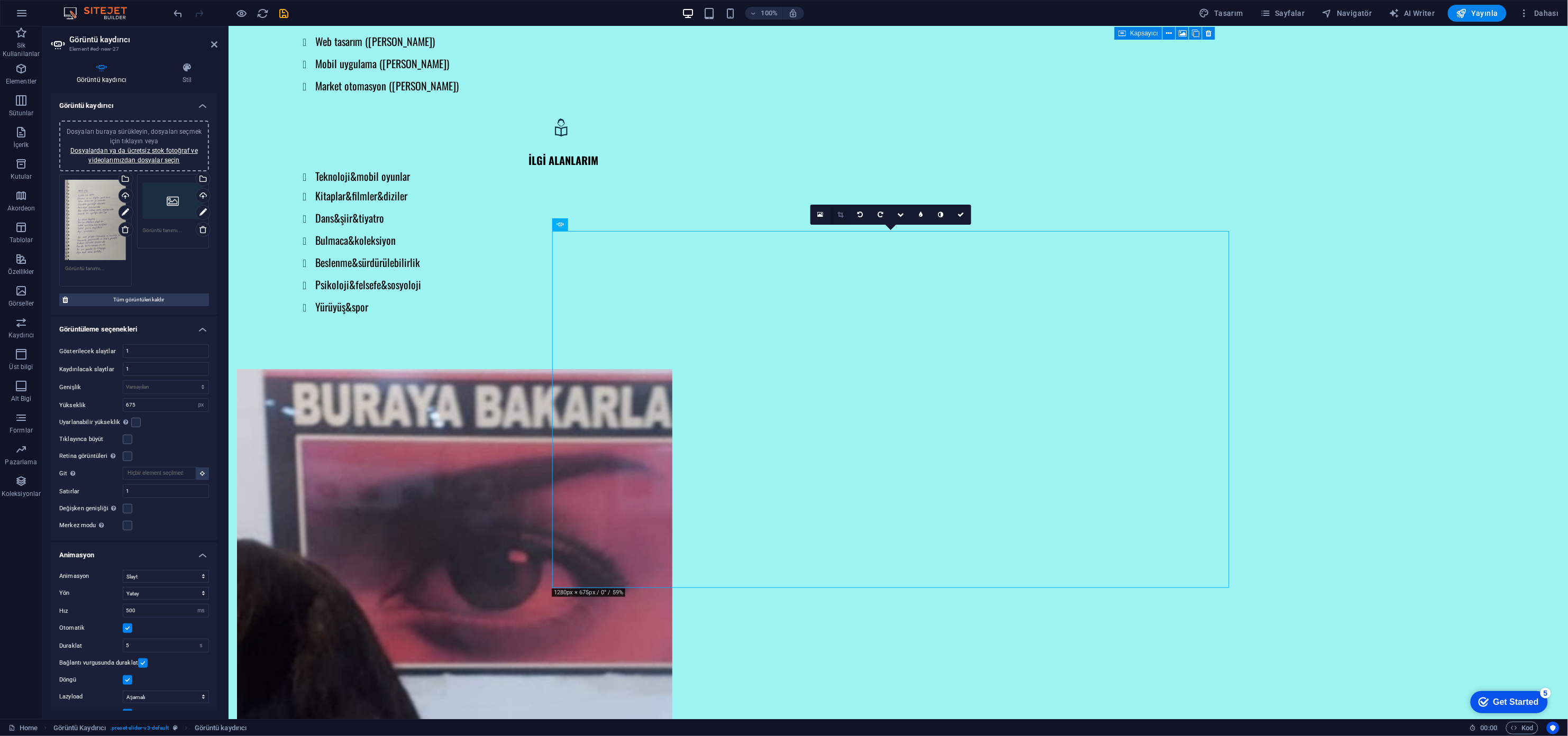
click at [838, 216] on icon at bounding box center [841, 215] width 6 height 6
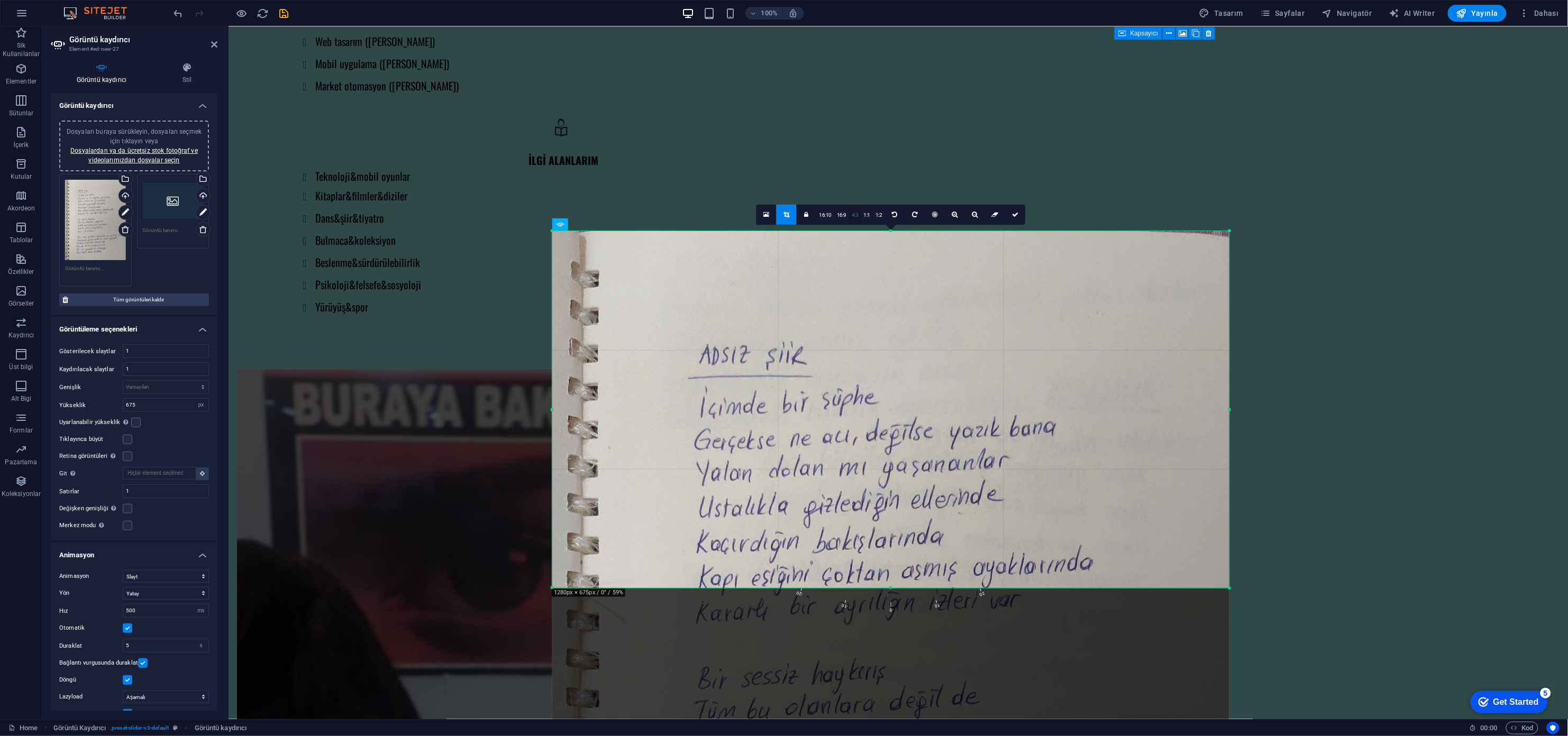
click at [856, 221] on link "4:3" at bounding box center [855, 215] width 12 height 20
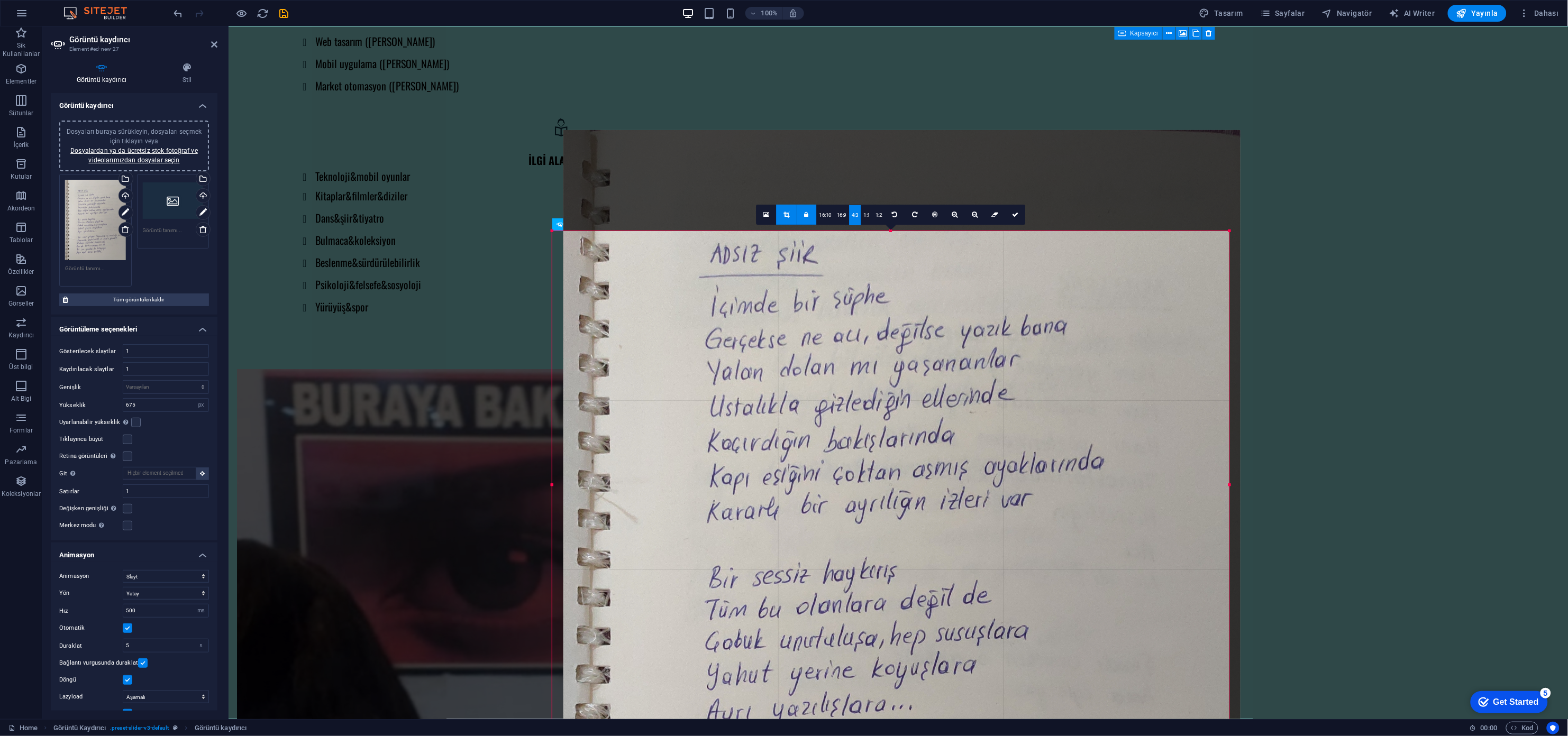
drag, startPoint x: 867, startPoint y: 523, endPoint x: 878, endPoint y: 422, distance: 101.6
click at [871, 408] on div at bounding box center [901, 581] width 677 height 902
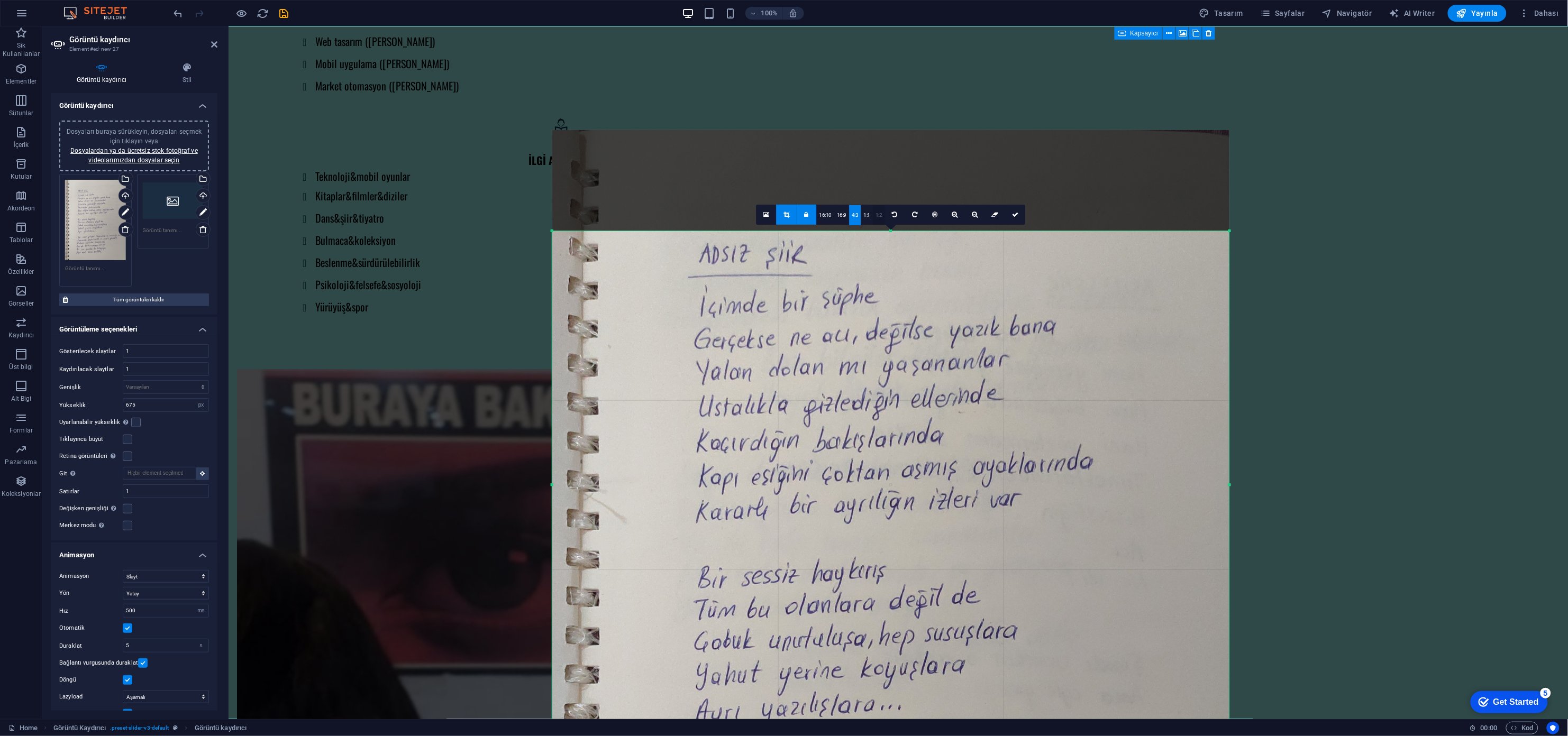
click at [871, 214] on link "1:2" at bounding box center [879, 215] width 12 height 20
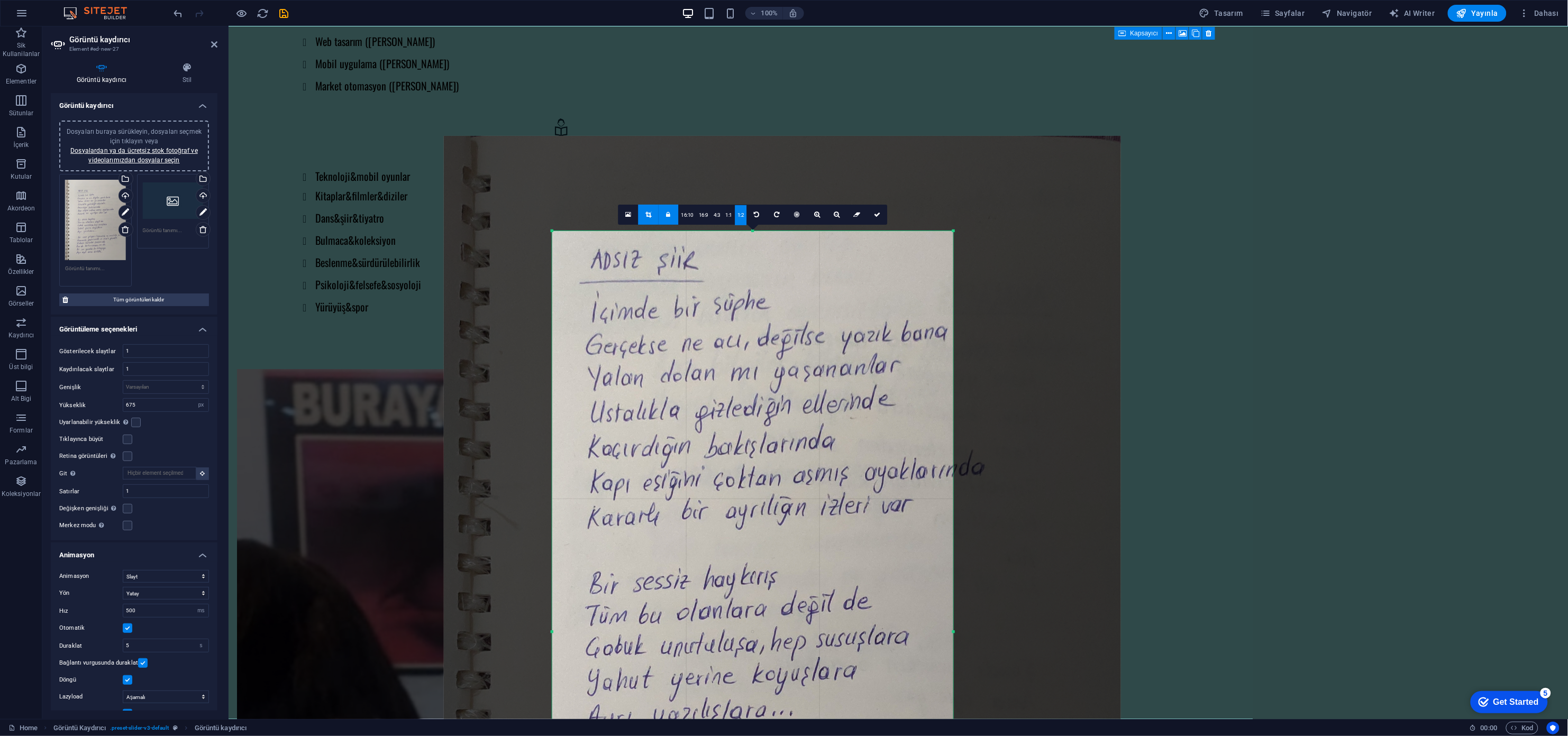
drag, startPoint x: 843, startPoint y: 430, endPoint x: 734, endPoint y: 436, distance: 109.2
click at [734, 408] on div at bounding box center [782, 587] width 677 height 902
click at [646, 207] on link at bounding box center [649, 215] width 20 height 20
type input "1516"
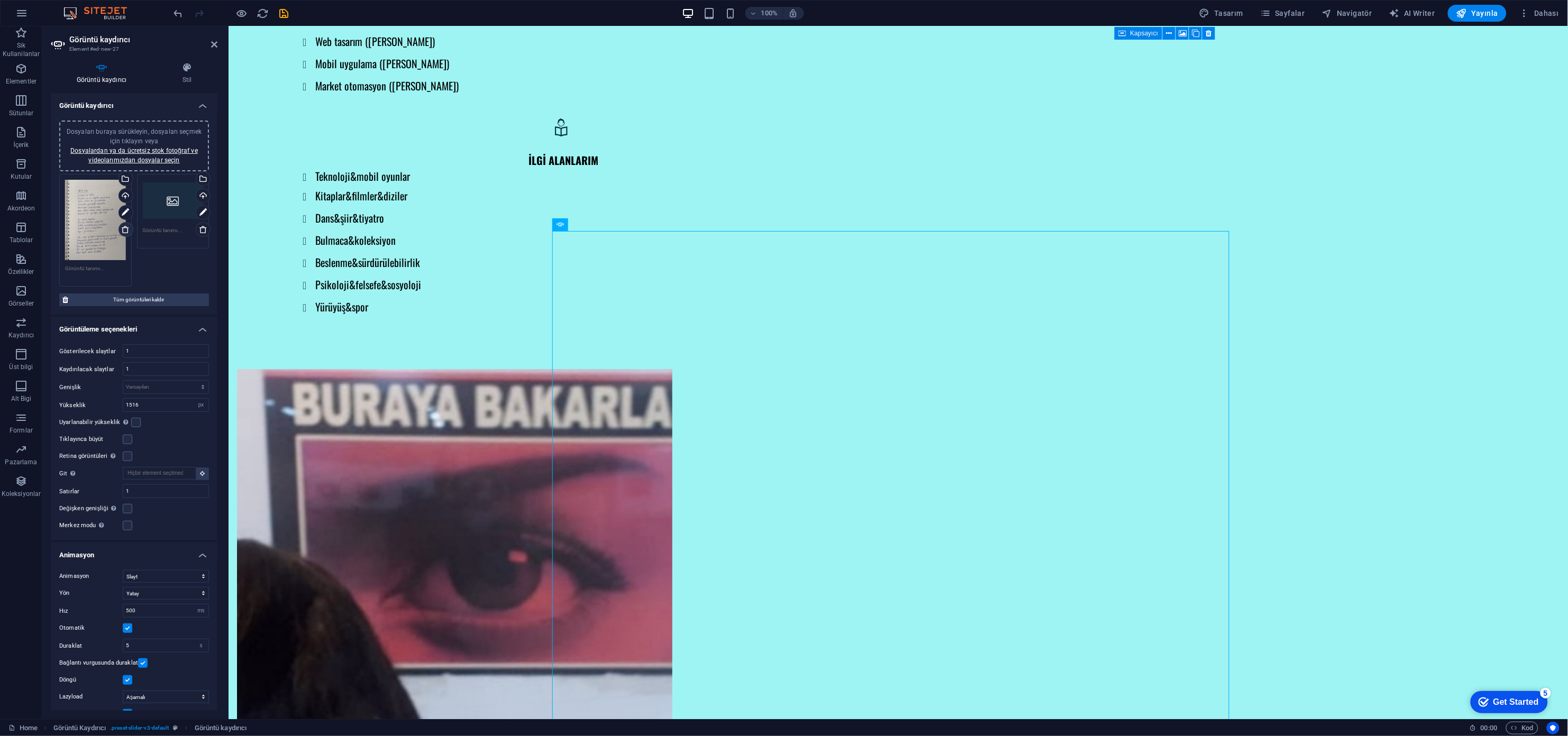
click at [124, 227] on icon at bounding box center [125, 229] width 8 height 8
